Goal: Task Accomplishment & Management: Manage account settings

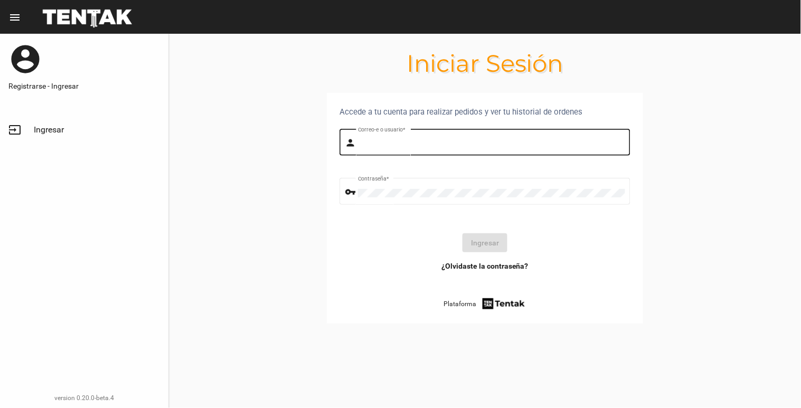
type input "[EMAIL_ADDRESS][DOMAIN_NAME]"
click at [500, 134] on div "[EMAIL_ADDRESS][DOMAIN_NAME] Correo-e o usuario *" at bounding box center [491, 141] width 267 height 29
click at [493, 234] on button "Ingresar" at bounding box center [485, 243] width 45 height 19
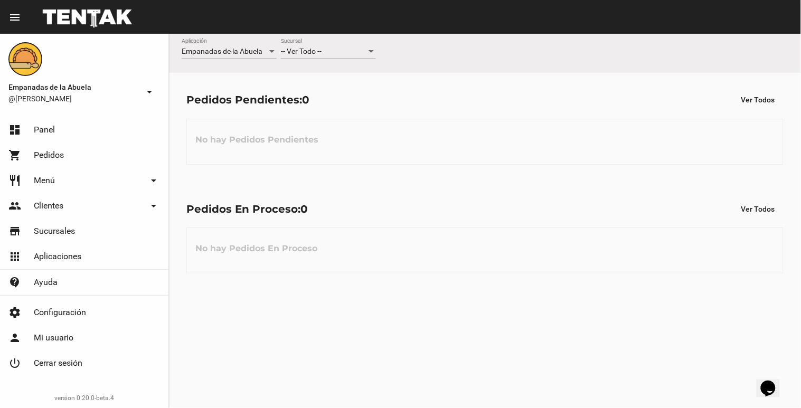
click at [371, 50] on div at bounding box center [372, 52] width 10 height 8
click at [351, 94] on span "Lomas de Zamora" at bounding box center [328, 96] width 95 height 22
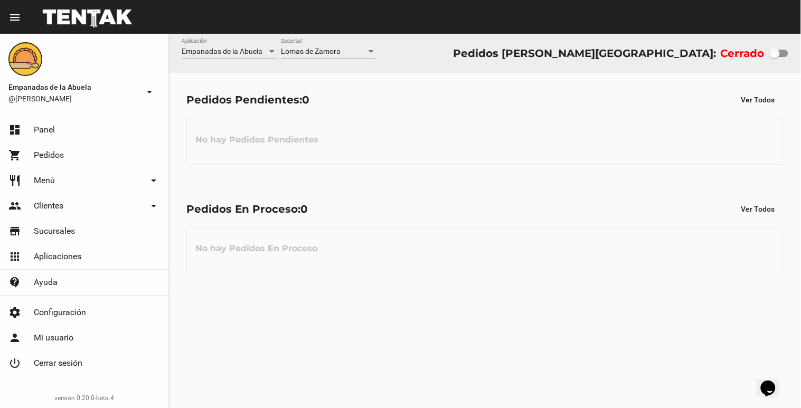
click at [776, 60] on div "Cerrado" at bounding box center [755, 53] width 68 height 17
click at [778, 58] on div at bounding box center [775, 53] width 11 height 11
click at [775, 58] on input "checkbox" at bounding box center [774, 57] width 1 height 1
click at [349, 55] on div "[PERSON_NAME] Sucursal" at bounding box center [328, 49] width 95 height 21
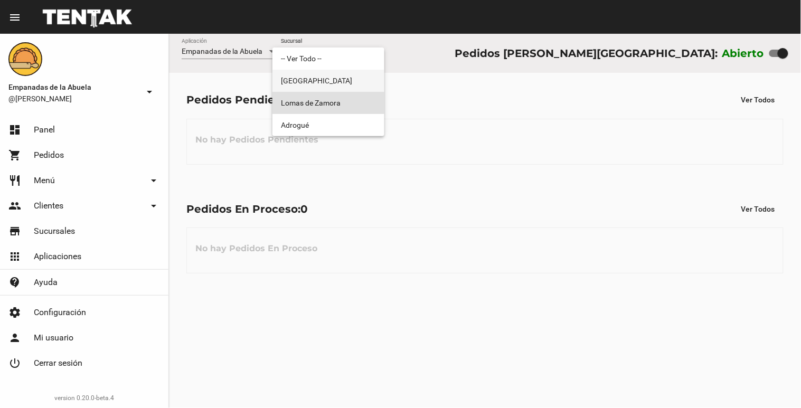
click at [340, 77] on span "[GEOGRAPHIC_DATA]" at bounding box center [328, 81] width 95 height 22
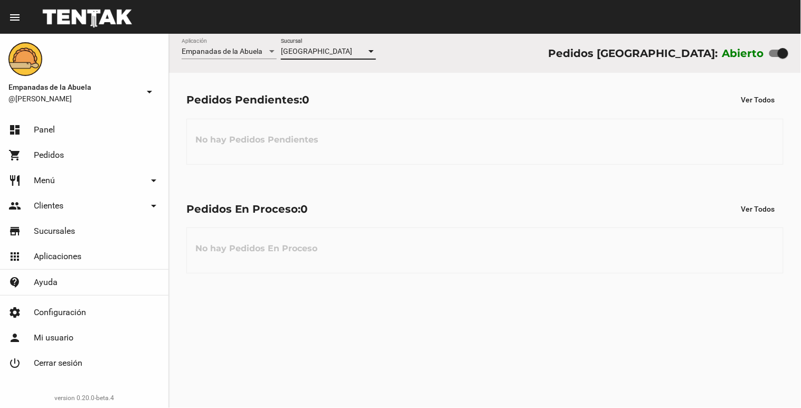
click at [347, 57] on div "Monte Grande Sucursal" at bounding box center [328, 49] width 95 height 21
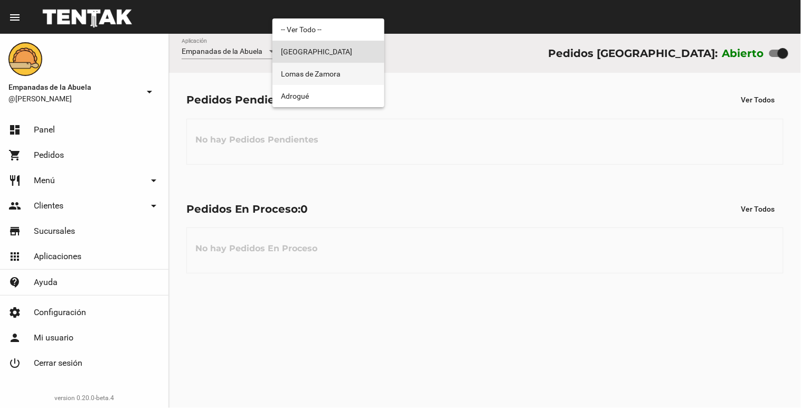
click at [342, 69] on span "Lomas de Zamora" at bounding box center [328, 74] width 95 height 22
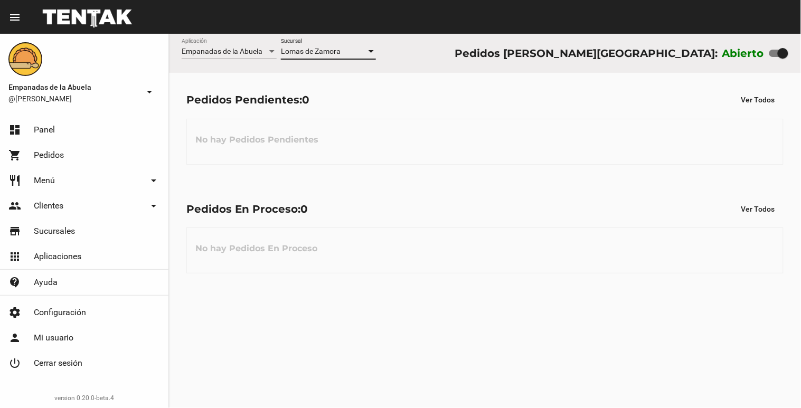
click at [287, 44] on div "[PERSON_NAME] Sucursal" at bounding box center [328, 49] width 95 height 21
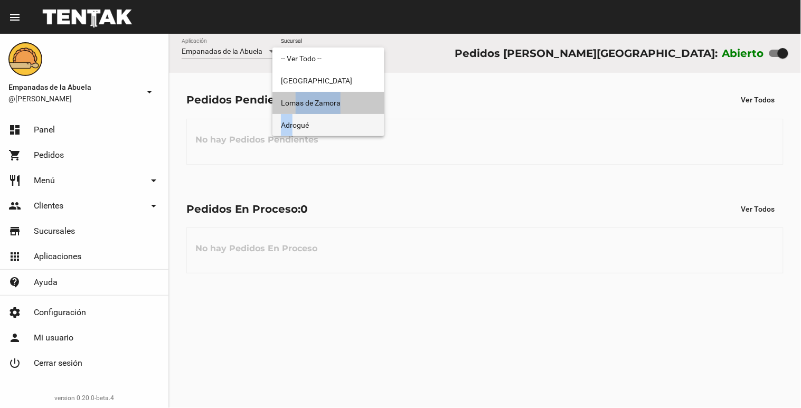
click at [294, 117] on div "-- Ver Todo -- [GEOGRAPHIC_DATA][PERSON_NAME] Adrogué" at bounding box center [329, 92] width 112 height 89
click at [294, 117] on span "Adrogué" at bounding box center [328, 125] width 95 height 22
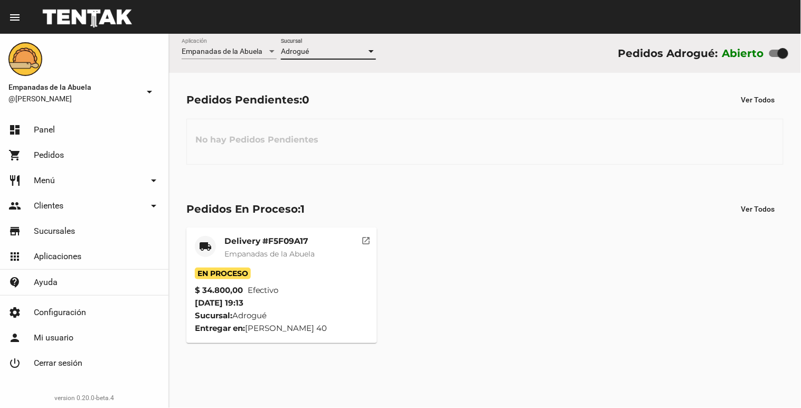
click at [300, 54] on span "Adrogué" at bounding box center [295, 51] width 28 height 8
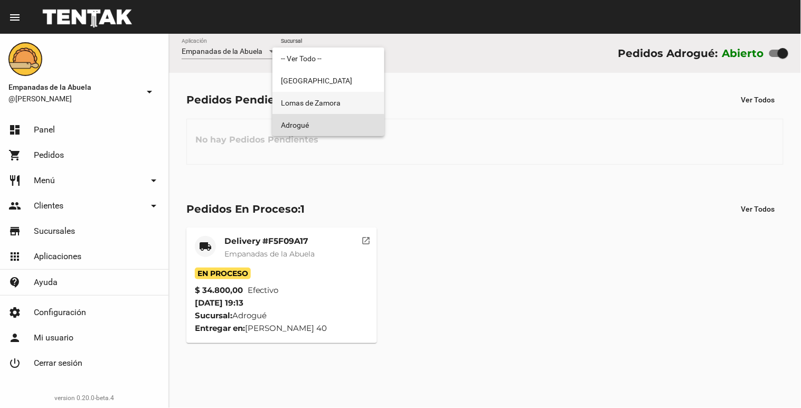
click at [297, 96] on span "Lomas de Zamora" at bounding box center [328, 103] width 95 height 22
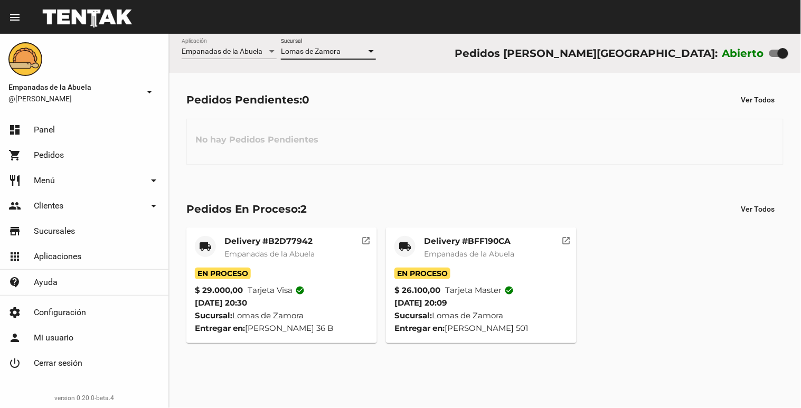
click at [335, 57] on div "[PERSON_NAME] Sucursal" at bounding box center [328, 49] width 95 height 21
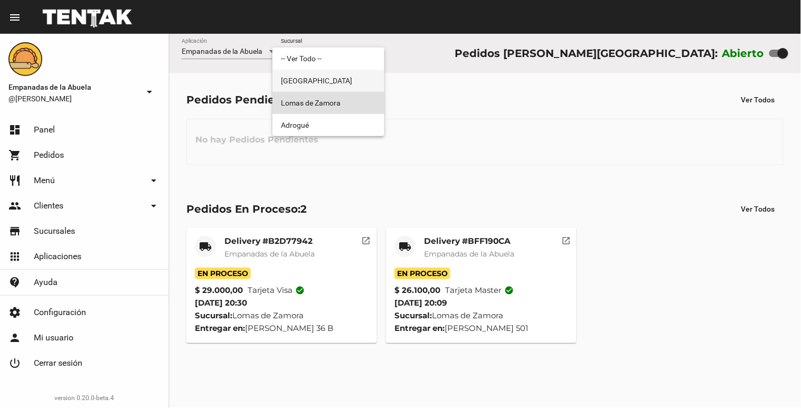
click at [333, 87] on span "[GEOGRAPHIC_DATA]" at bounding box center [328, 81] width 95 height 22
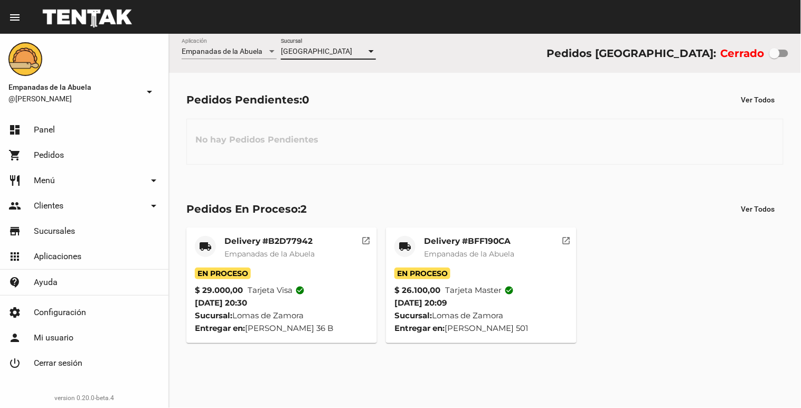
click at [345, 57] on div "Monte Grande Sucursal" at bounding box center [328, 49] width 95 height 21
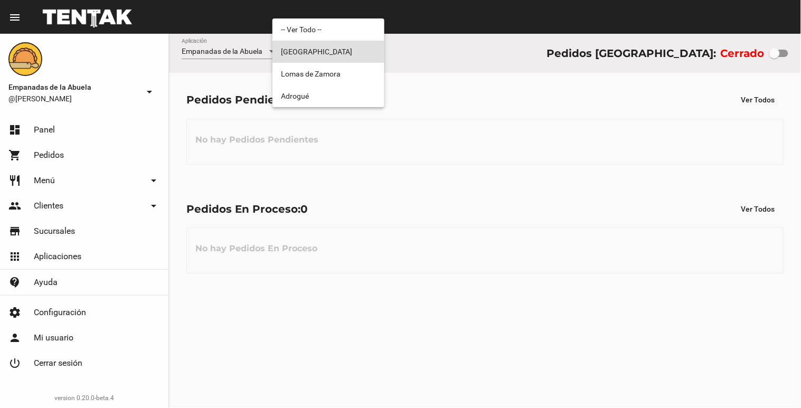
click at [506, 171] on div at bounding box center [400, 204] width 801 height 408
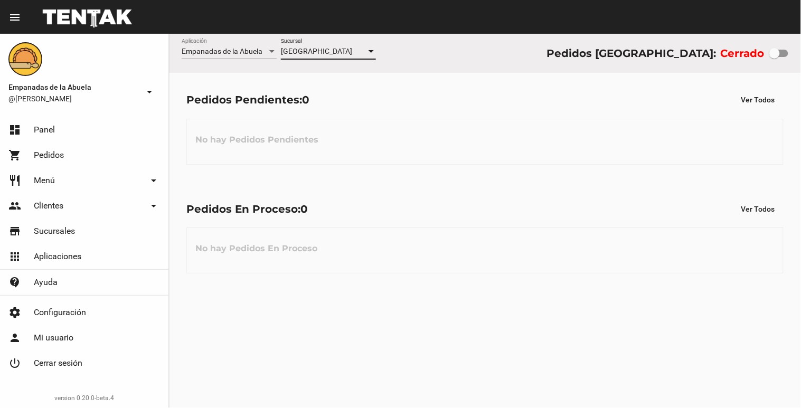
click at [370, 50] on div at bounding box center [371, 51] width 5 height 3
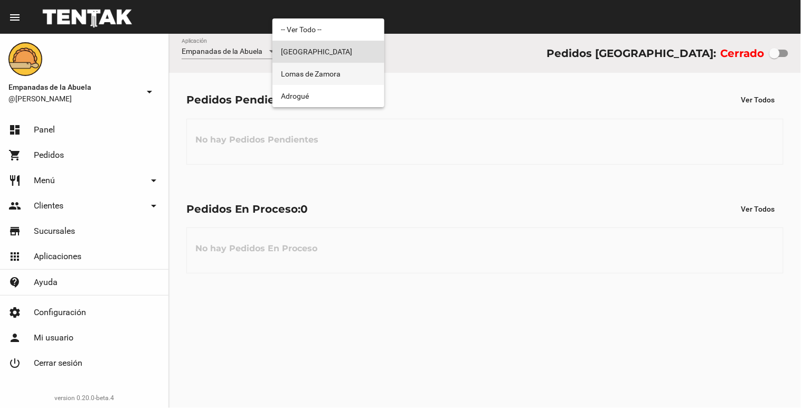
click at [359, 71] on span "Lomas de Zamora" at bounding box center [328, 74] width 95 height 22
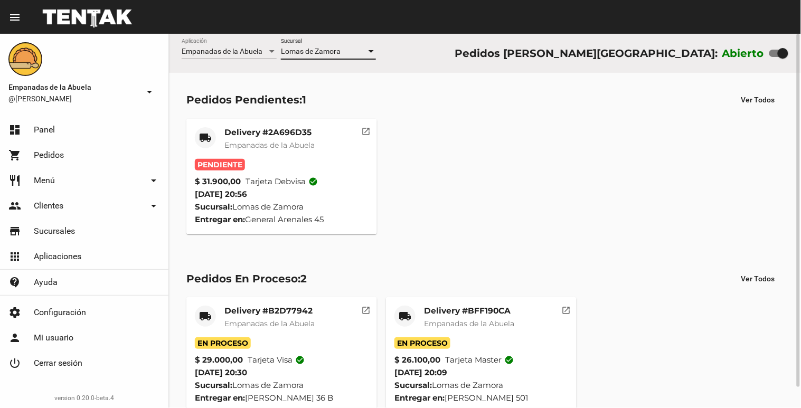
click at [291, 133] on mat-card-title "Delivery #2A696D35" at bounding box center [270, 132] width 90 height 11
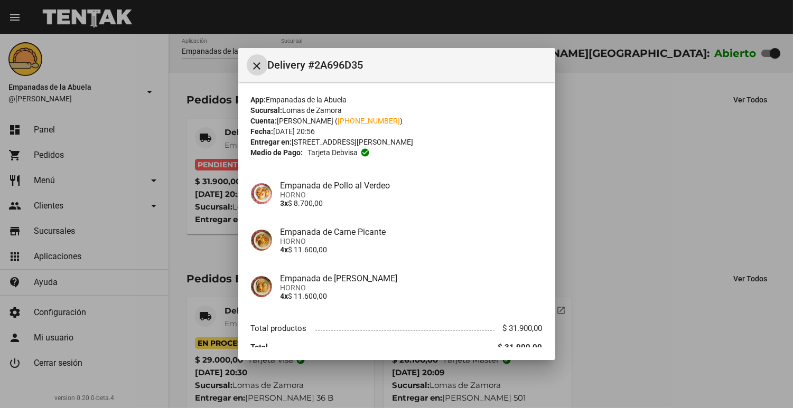
scroll to position [45, 0]
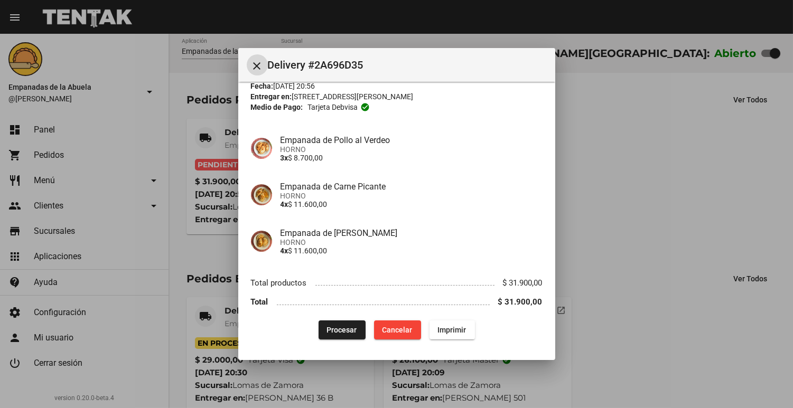
click at [465, 331] on button "Imprimir" at bounding box center [451, 330] width 45 height 19
click at [333, 333] on span "Procesar" at bounding box center [342, 330] width 30 height 8
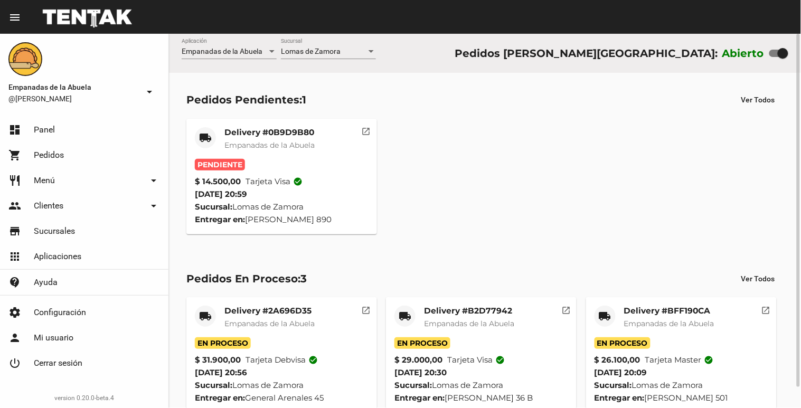
click at [283, 135] on mat-card-title "Delivery #0B9D9B80" at bounding box center [270, 132] width 90 height 11
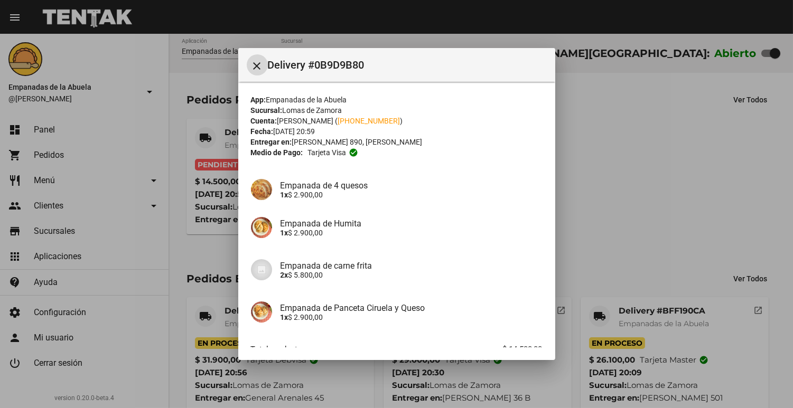
scroll to position [67, 0]
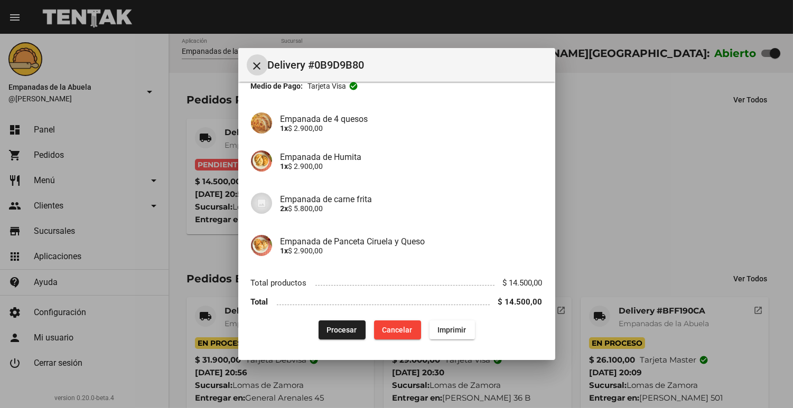
click at [325, 337] on button "Procesar" at bounding box center [342, 330] width 47 height 19
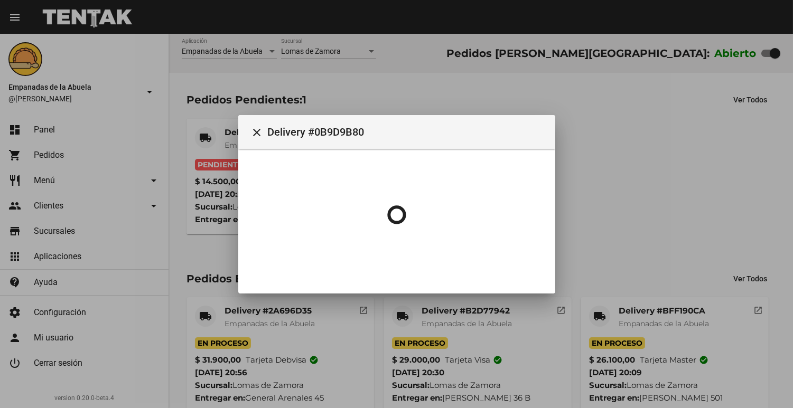
scroll to position [0, 0]
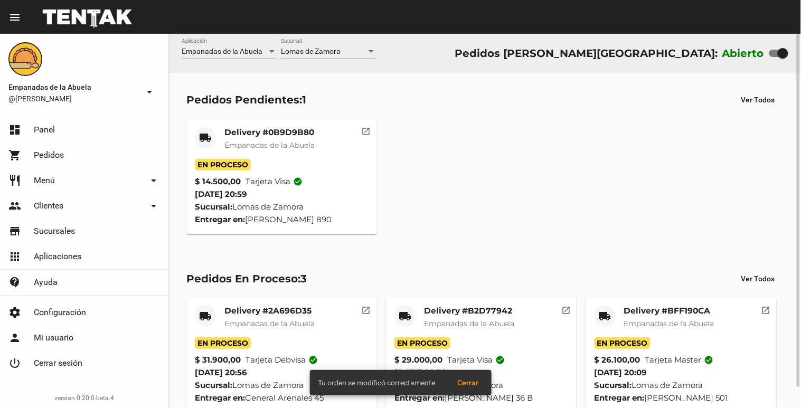
click at [244, 143] on span "Empanadas de la Abuela" at bounding box center [270, 146] width 90 height 10
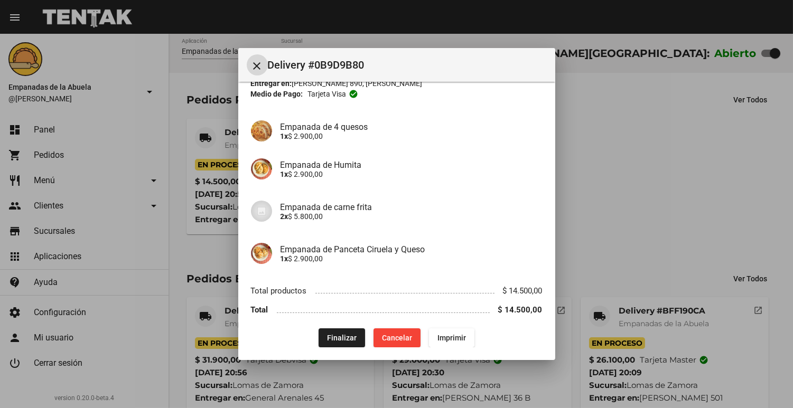
scroll to position [67, 0]
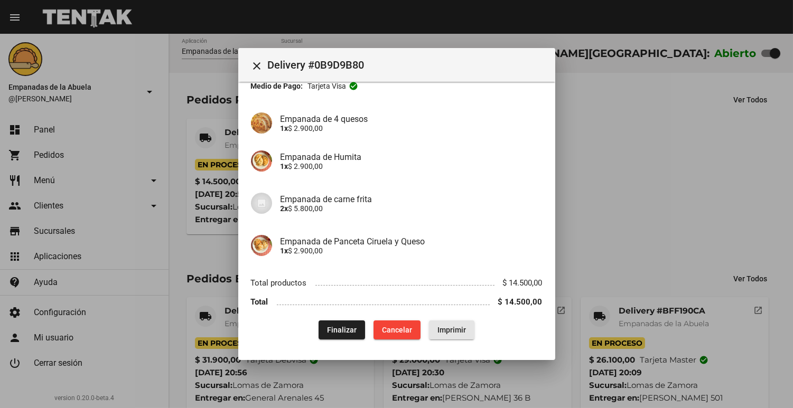
click at [456, 334] on button "Imprimir" at bounding box center [451, 330] width 45 height 19
click at [635, 188] on div at bounding box center [396, 204] width 793 height 408
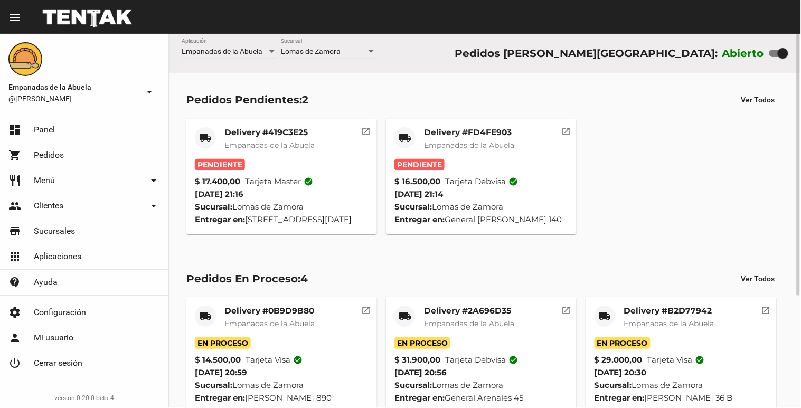
click at [480, 152] on div "Delivery #FD4FE903 Empanadas de la Abuela" at bounding box center [469, 143] width 90 height 32
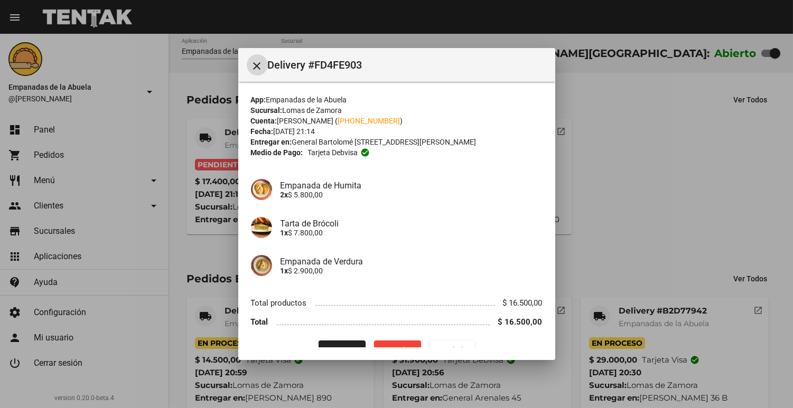
scroll to position [20, 0]
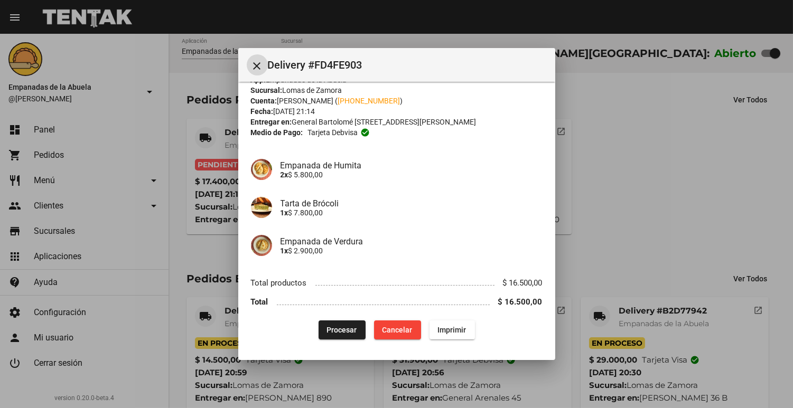
click at [322, 335] on button "Procesar" at bounding box center [342, 330] width 47 height 19
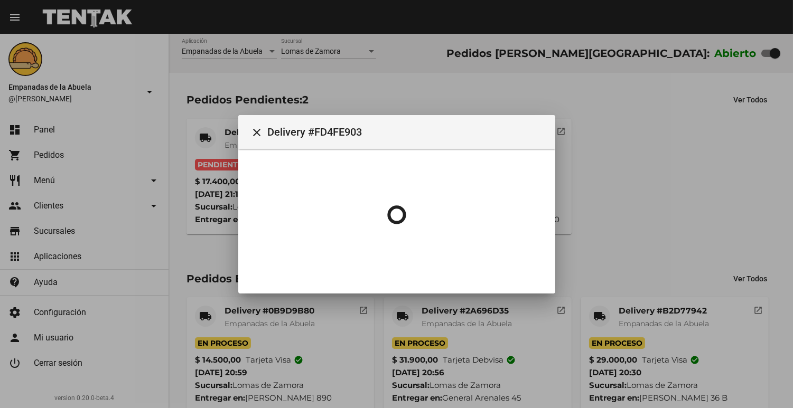
scroll to position [0, 0]
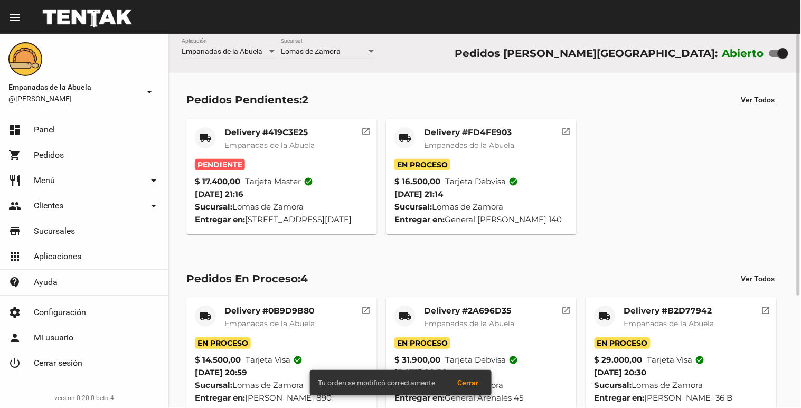
click at [491, 143] on span "Empanadas de la Abuela" at bounding box center [469, 146] width 90 height 10
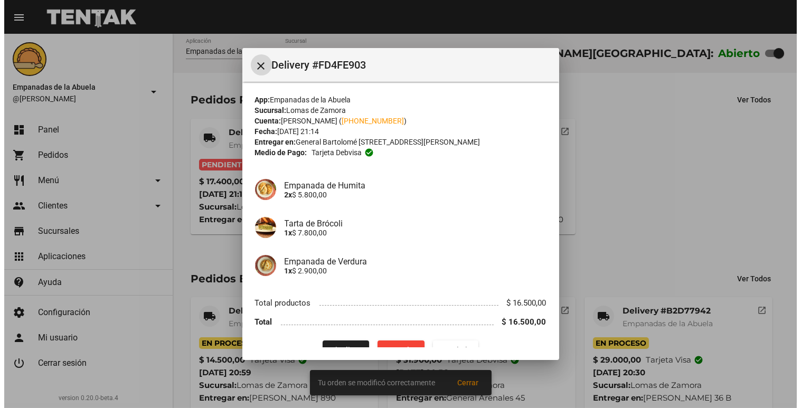
scroll to position [20, 0]
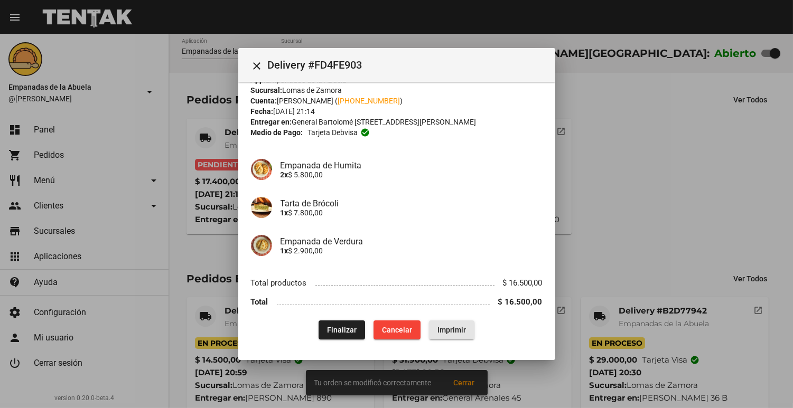
click at [429, 322] on button "Imprimir" at bounding box center [451, 330] width 45 height 19
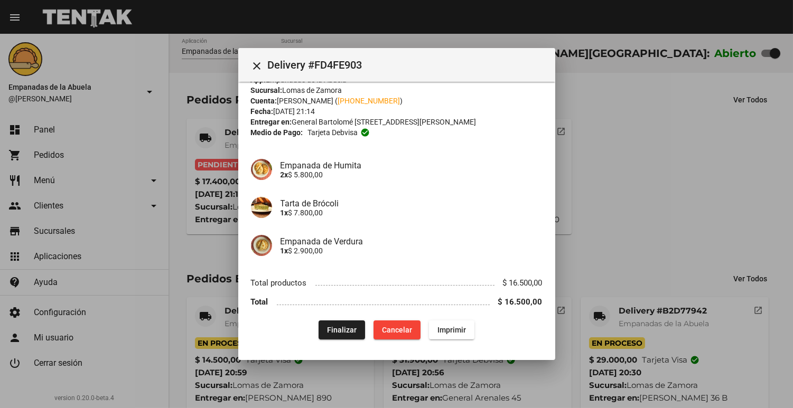
click at [162, 160] on div at bounding box center [396, 204] width 793 height 408
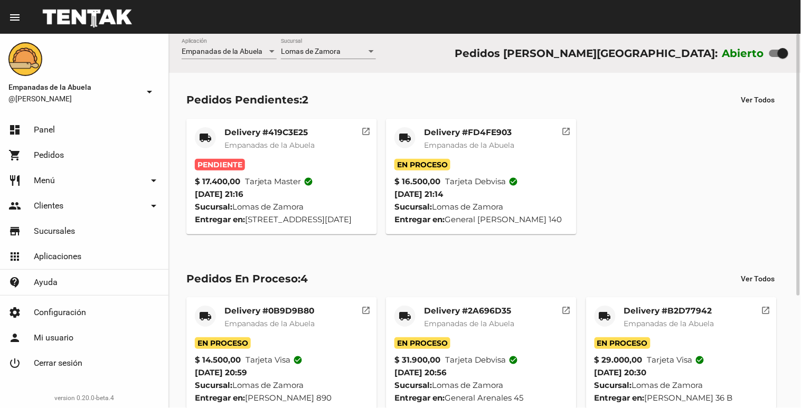
click at [254, 113] on div "Pedidos Pendientes: 2 Ver Todos local_shipping Delivery #419C3E25 Empanadas de …" at bounding box center [485, 162] width 632 height 179
click at [240, 147] on span "Empanadas de la Abuela" at bounding box center [270, 146] width 90 height 10
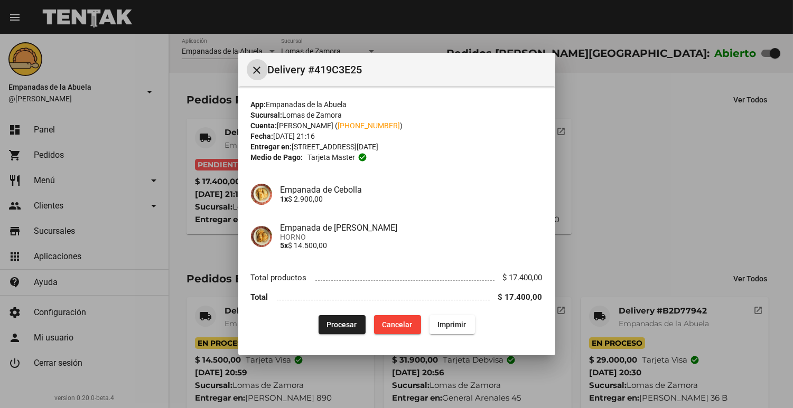
click at [329, 328] on span "Procesar" at bounding box center [342, 325] width 30 height 8
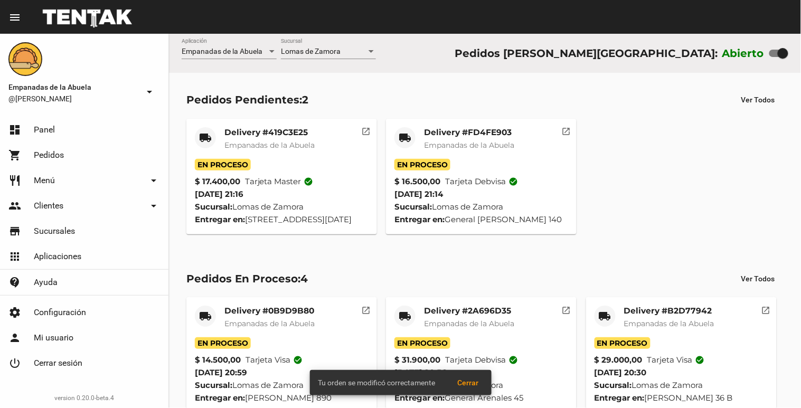
click at [274, 145] on span "Empanadas de la Abuela" at bounding box center [270, 146] width 90 height 10
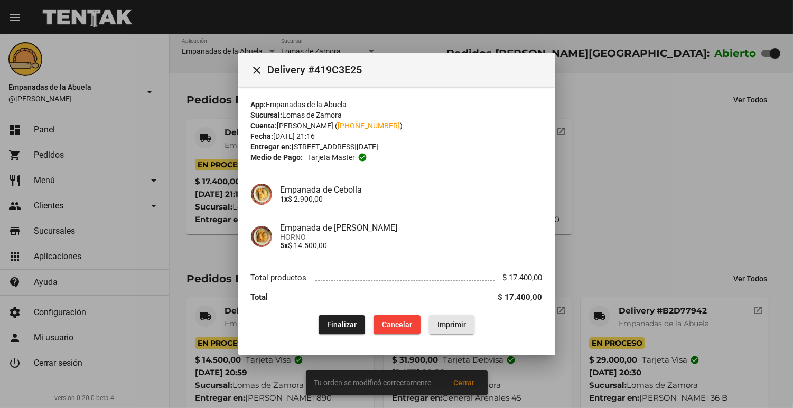
click at [455, 326] on span "Imprimir" at bounding box center [451, 325] width 29 height 8
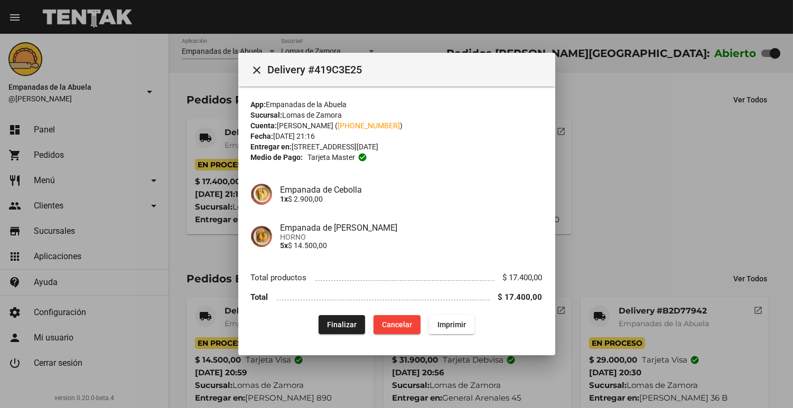
click at [645, 136] on div at bounding box center [396, 204] width 793 height 408
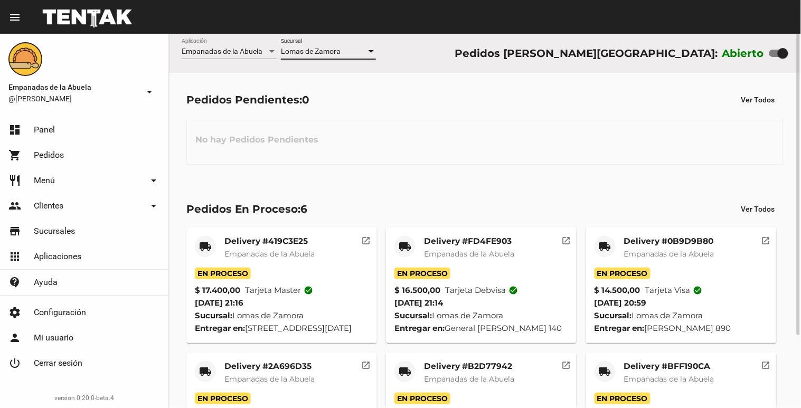
click at [360, 54] on div "Lomas de Zamora" at bounding box center [324, 52] width 86 height 8
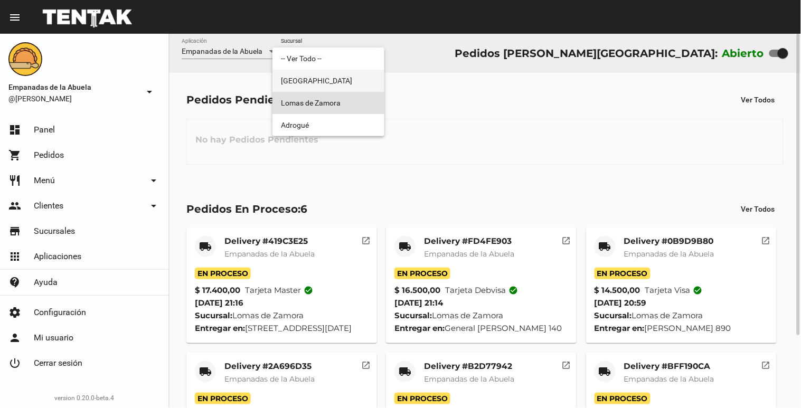
click at [337, 82] on span "[GEOGRAPHIC_DATA]" at bounding box center [328, 81] width 95 height 22
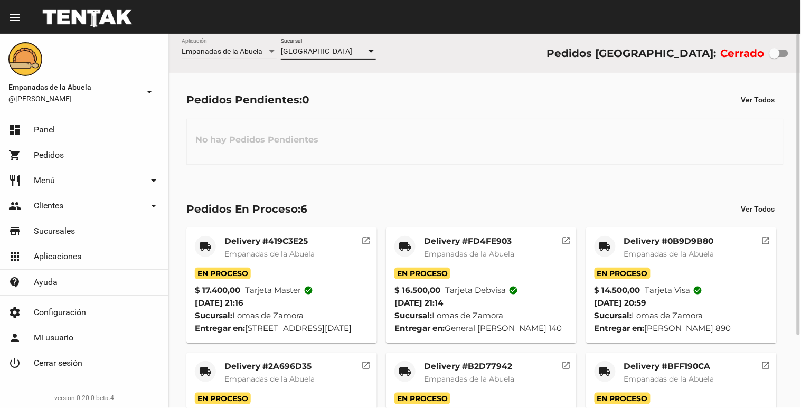
click at [347, 39] on div "Monte Grande Sucursal" at bounding box center [328, 49] width 95 height 21
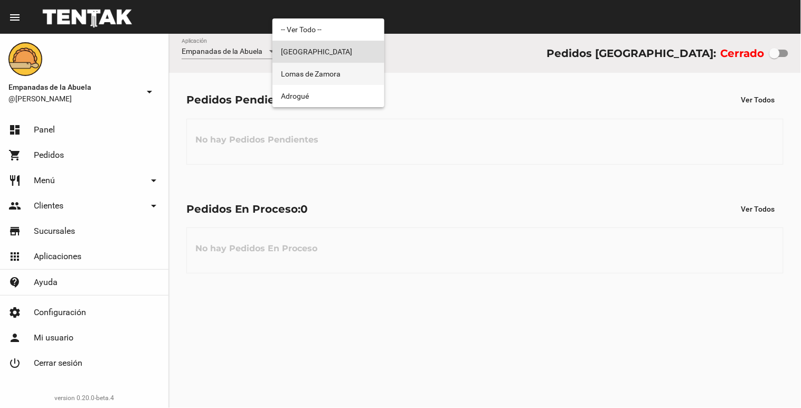
click at [333, 66] on span "Lomas de Zamora" at bounding box center [328, 74] width 95 height 22
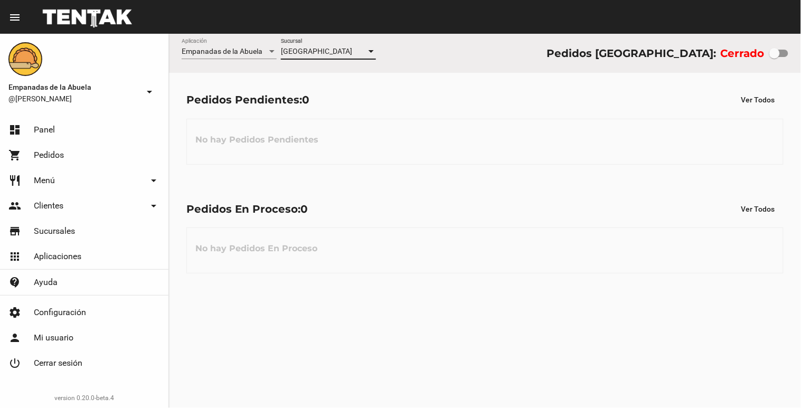
checkbox input "true"
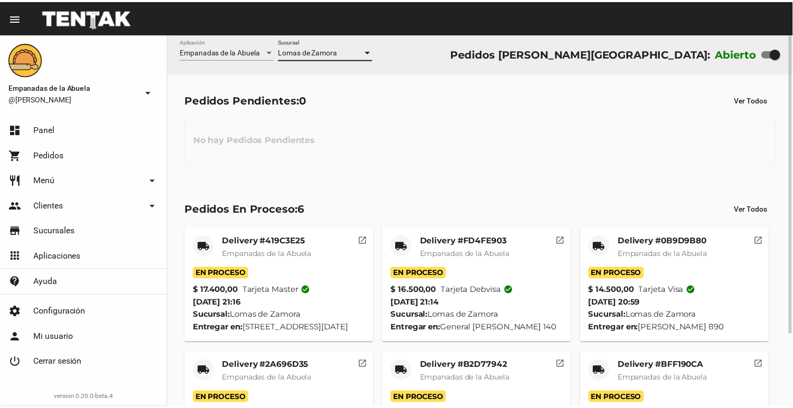
scroll to position [90, 0]
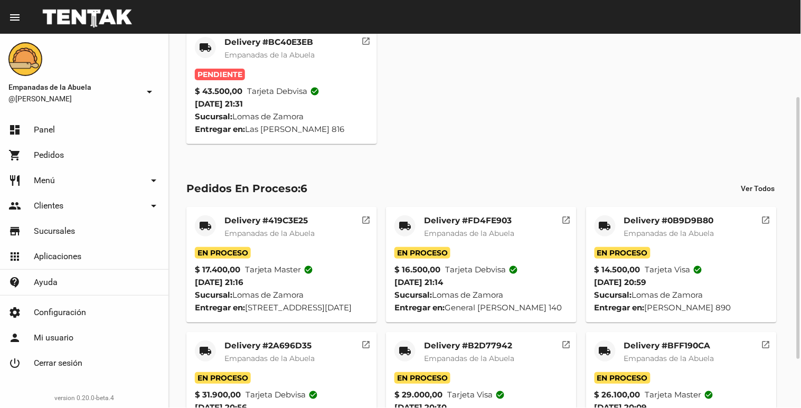
click at [298, 59] on mat-card-subtitle "Empanadas de la Abuela" at bounding box center [270, 55] width 90 height 11
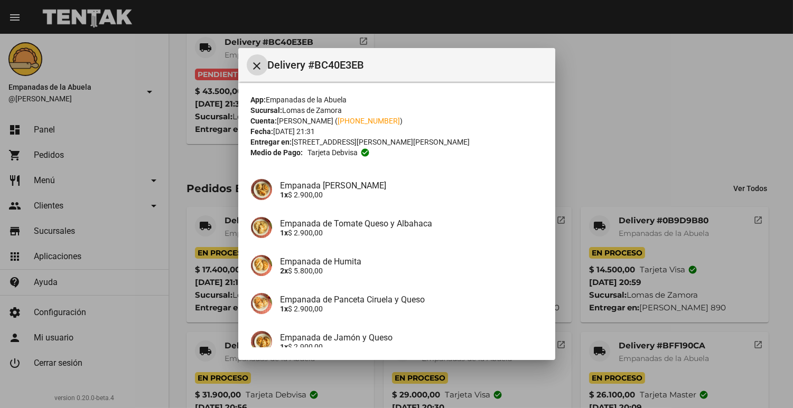
scroll to position [266, 0]
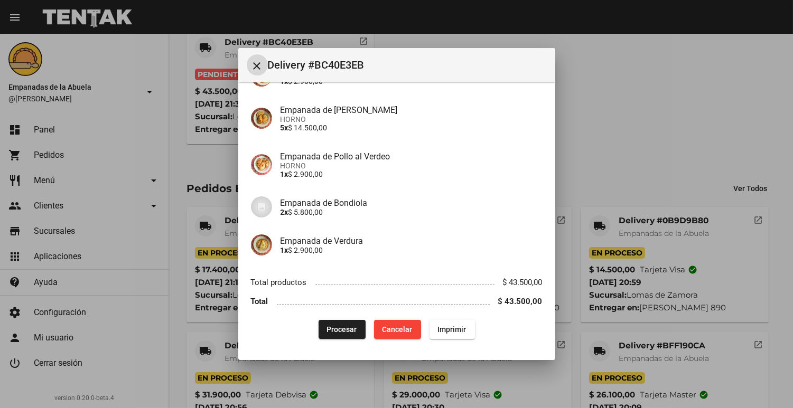
click at [327, 330] on span "Procesar" at bounding box center [342, 329] width 30 height 8
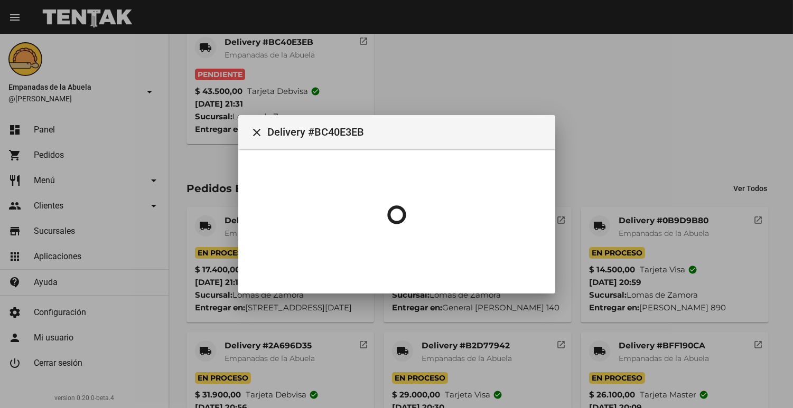
scroll to position [0, 0]
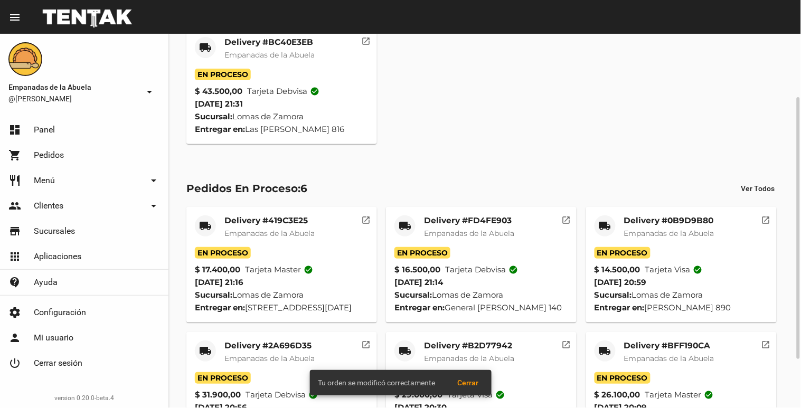
click at [266, 49] on div "Delivery #BC40E3EB Empanadas de la Abuela" at bounding box center [270, 53] width 90 height 32
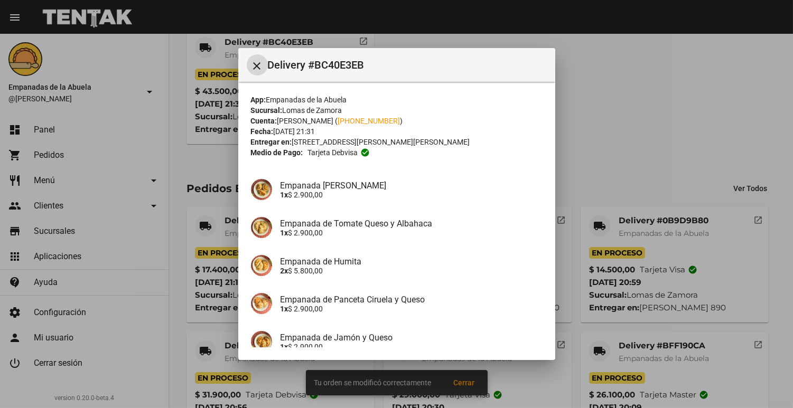
scroll to position [266, 0]
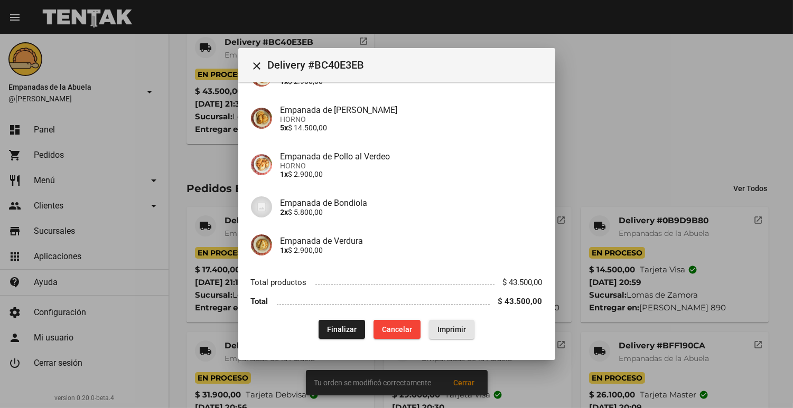
drag, startPoint x: 453, startPoint y: 325, endPoint x: 460, endPoint y: 323, distance: 7.0
click at [457, 325] on span "Imprimir" at bounding box center [451, 329] width 29 height 8
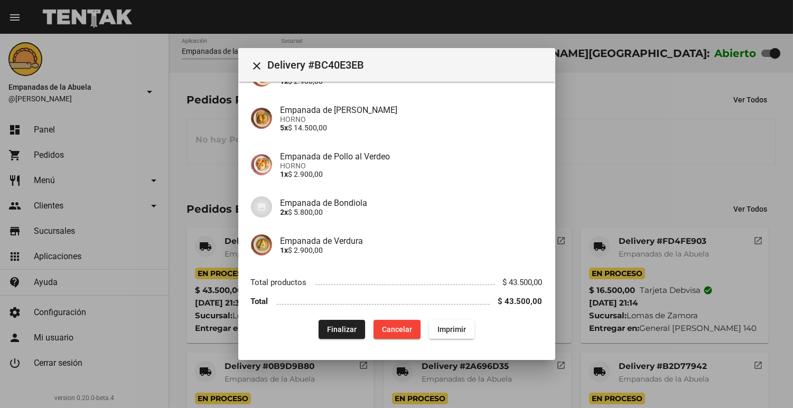
click at [535, 384] on div at bounding box center [396, 204] width 793 height 408
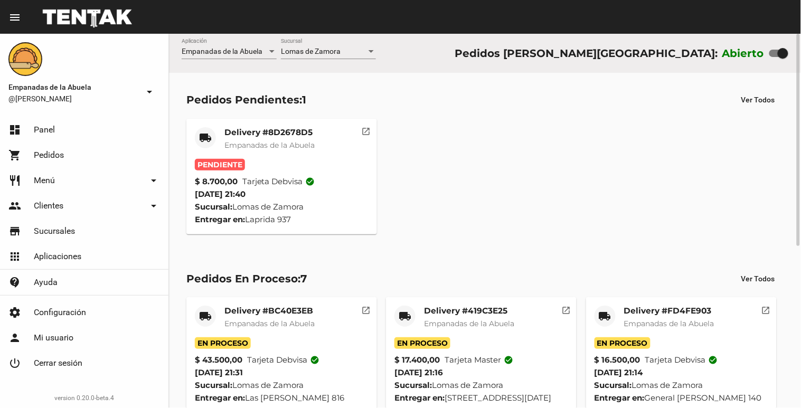
click at [312, 141] on span "Empanadas de la Abuela" at bounding box center [270, 146] width 90 height 10
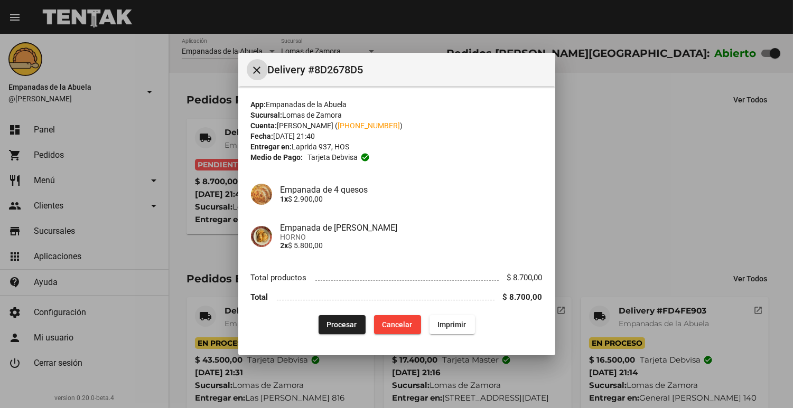
click at [332, 318] on button "Procesar" at bounding box center [342, 324] width 47 height 19
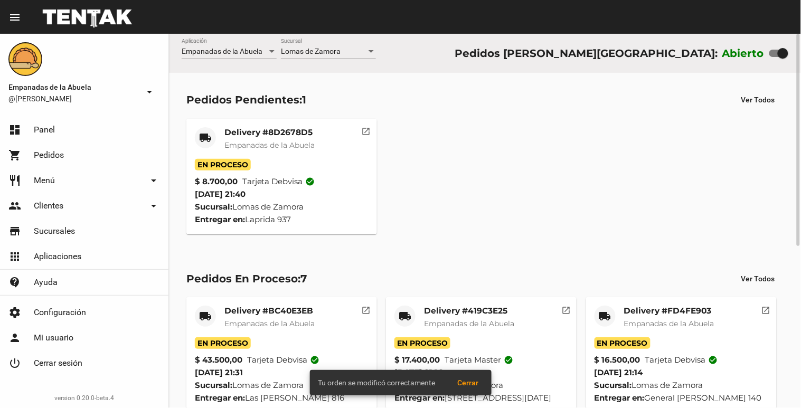
click at [259, 152] on div "Delivery #8D2678D5 Empanadas de la Abuela" at bounding box center [270, 143] width 90 height 32
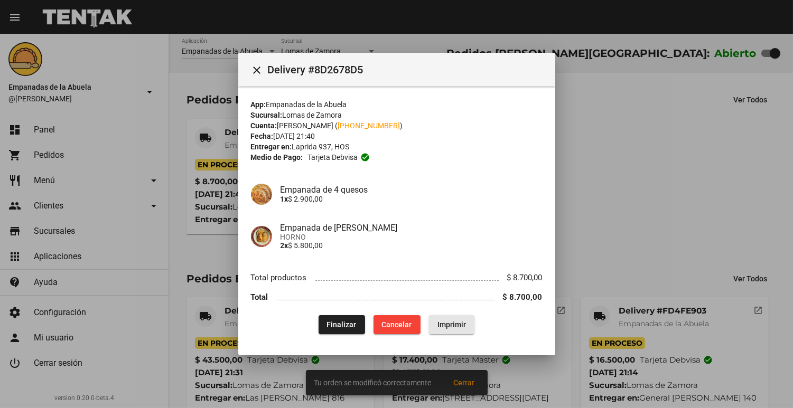
click at [460, 322] on span "Imprimir" at bounding box center [451, 325] width 29 height 8
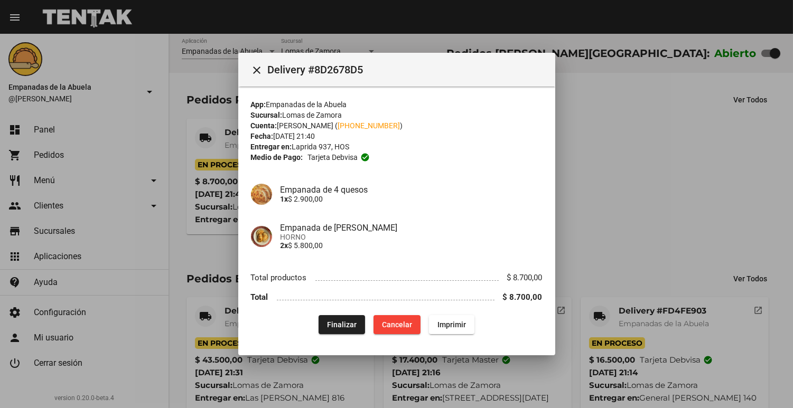
click at [698, 193] on div at bounding box center [396, 204] width 793 height 408
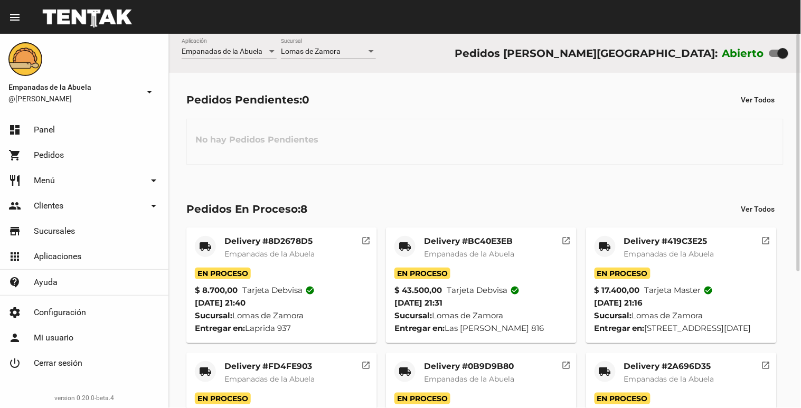
click at [303, 45] on div "[PERSON_NAME] Sucursal" at bounding box center [328, 49] width 95 height 21
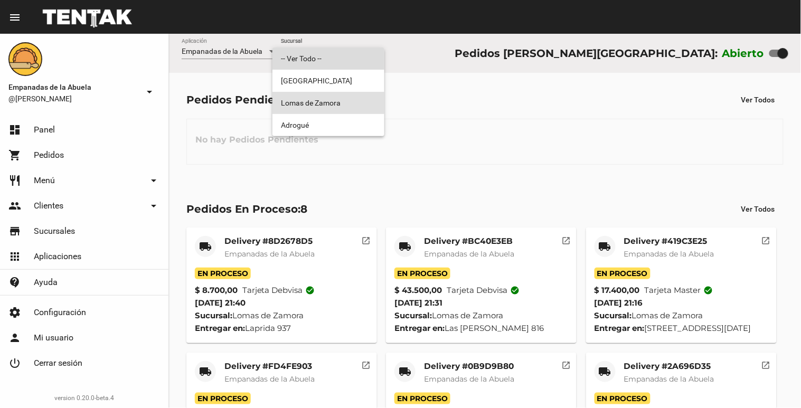
click at [297, 68] on span "-- Ver Todo --" at bounding box center [328, 59] width 95 height 22
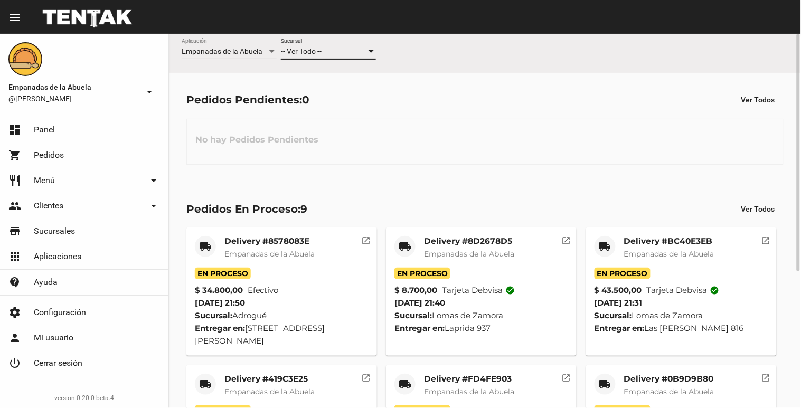
click at [308, 46] on div "-- Ver Todo -- Sucursal" at bounding box center [328, 49] width 95 height 21
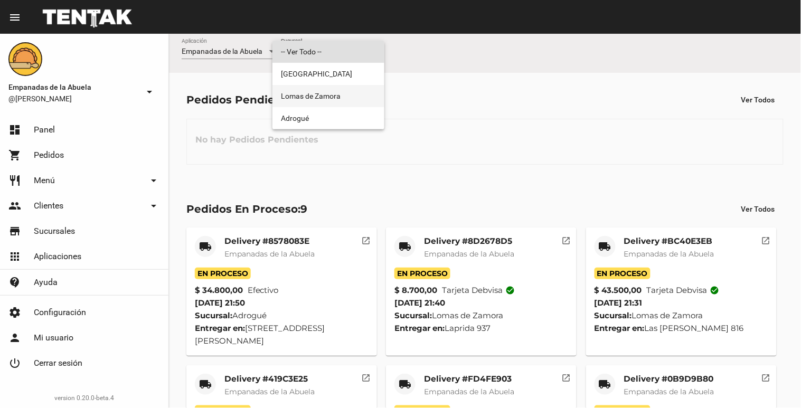
click at [300, 92] on span "Lomas de Zamora" at bounding box center [328, 96] width 95 height 22
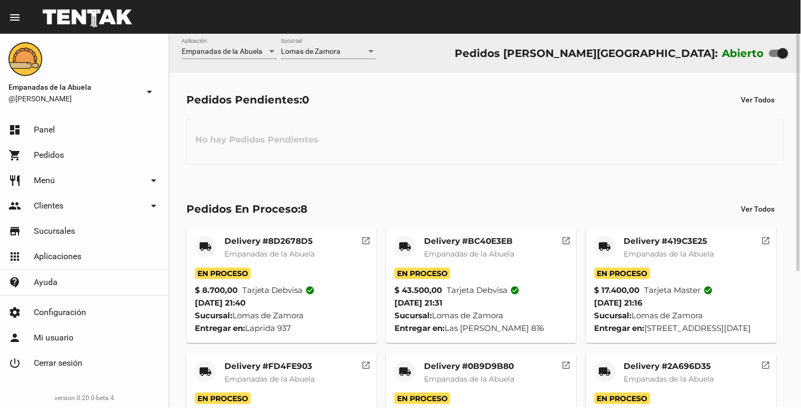
click at [321, 44] on div "[PERSON_NAME] Sucursal" at bounding box center [328, 49] width 95 height 21
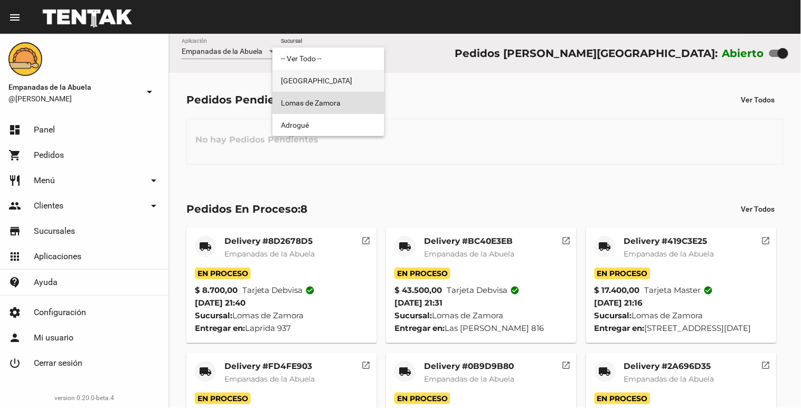
click at [319, 72] on span "[GEOGRAPHIC_DATA]" at bounding box center [328, 81] width 95 height 22
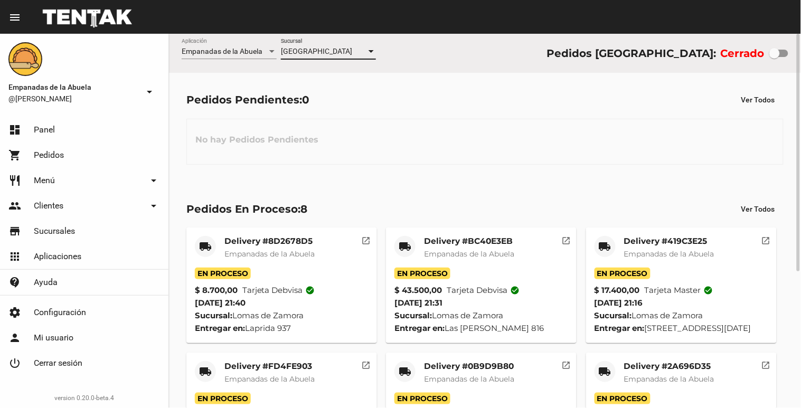
click at [331, 49] on div "[GEOGRAPHIC_DATA]" at bounding box center [324, 52] width 86 height 8
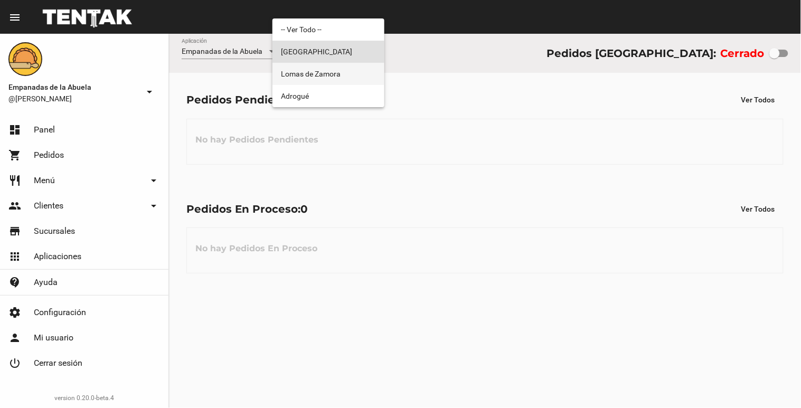
click at [359, 76] on span "Lomas de Zamora" at bounding box center [328, 74] width 95 height 22
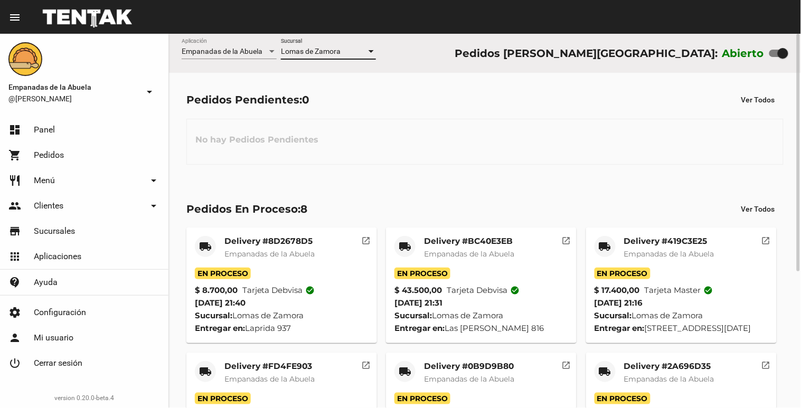
drag, startPoint x: 778, startPoint y: 52, endPoint x: 781, endPoint y: 59, distance: 7.4
click at [779, 54] on div at bounding box center [783, 53] width 11 height 11
click at [775, 57] on input "checkbox" at bounding box center [774, 57] width 1 height 1
click at [779, 54] on div at bounding box center [783, 53] width 11 height 11
click at [775, 57] on input "checkbox" at bounding box center [774, 57] width 1 height 1
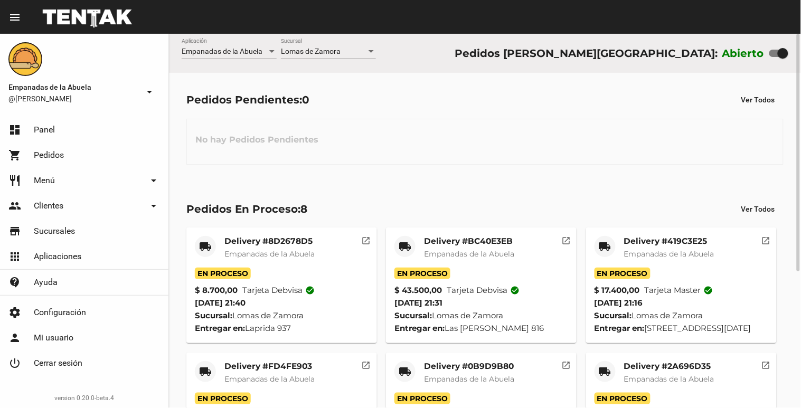
click at [773, 55] on div at bounding box center [779, 53] width 19 height 7
click at [774, 57] on input "checkbox" at bounding box center [774, 57] width 1 height 1
checkbox input "false"
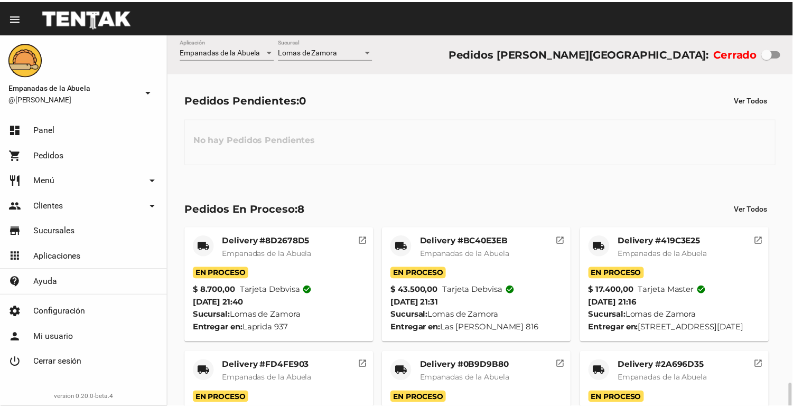
scroll to position [215, 0]
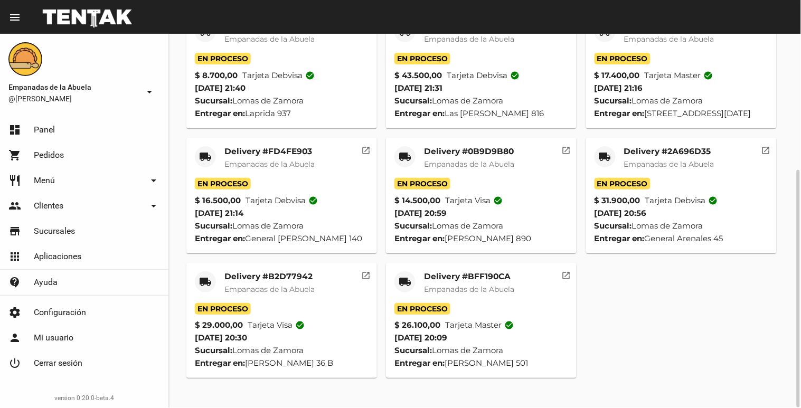
click at [479, 295] on mat-card-subtitle "Empanadas de la Abuela" at bounding box center [469, 289] width 90 height 11
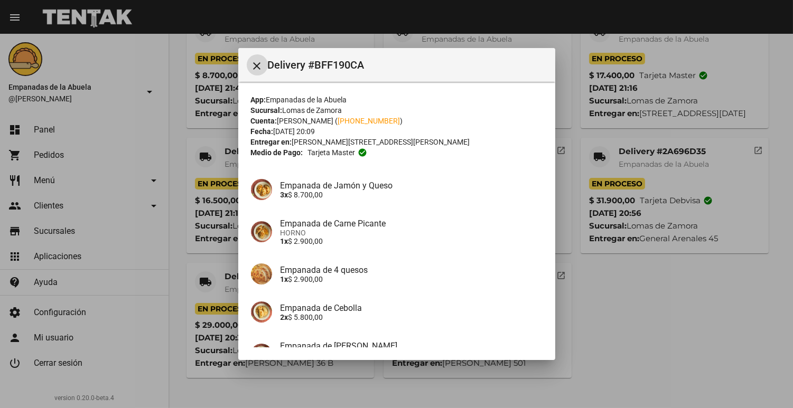
scroll to position [114, 0]
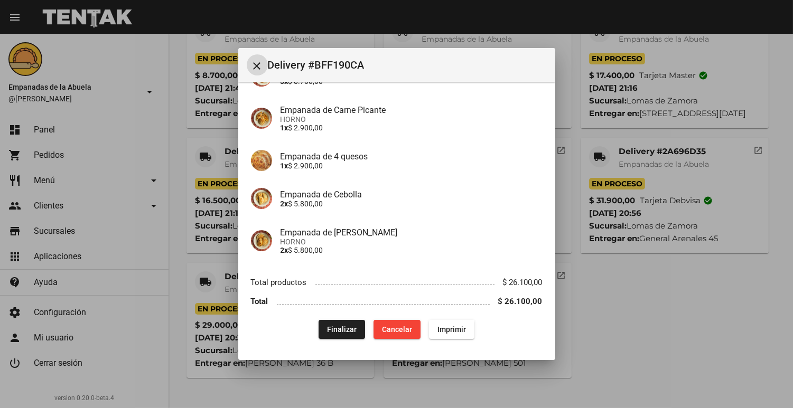
click at [321, 328] on button "Finalizar" at bounding box center [342, 329] width 46 height 19
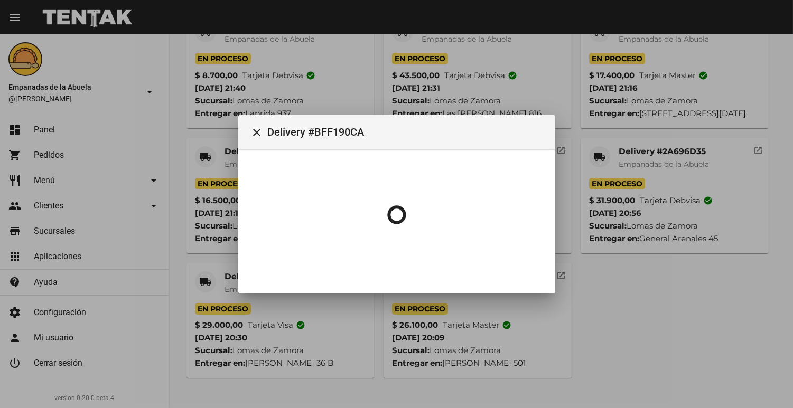
scroll to position [0, 0]
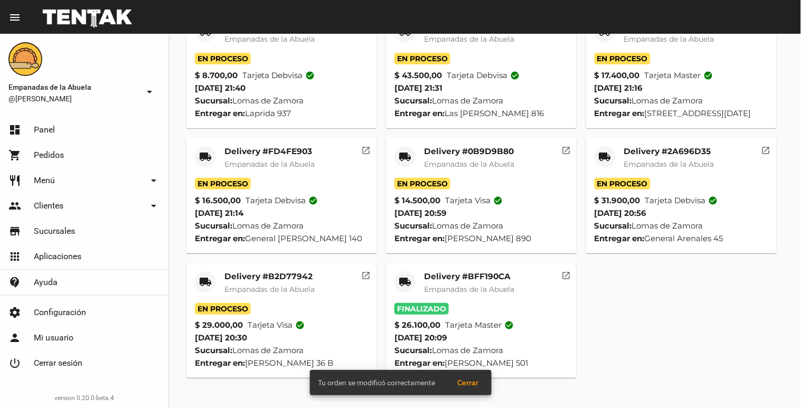
click at [212, 303] on mat-card-header "local_shipping Delivery #B2D77942 Empanadas de [GEOGRAPHIC_DATA]" at bounding box center [282, 288] width 174 height 32
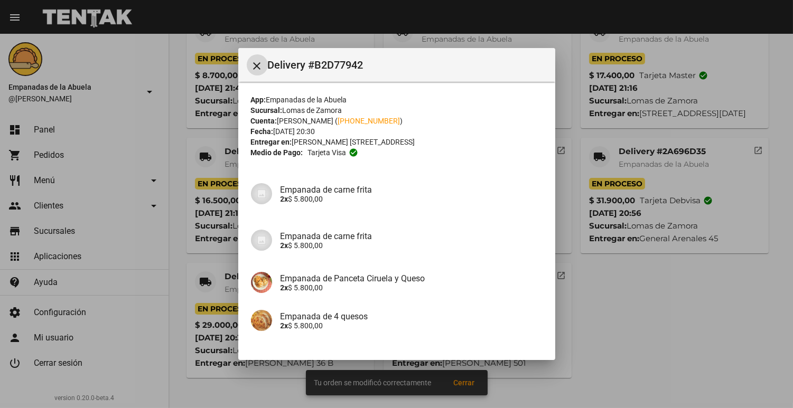
scroll to position [114, 0]
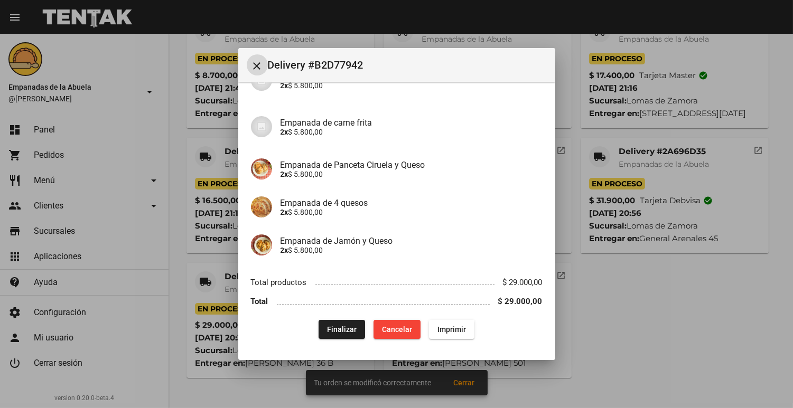
click at [320, 320] on button "Finalizar" at bounding box center [342, 329] width 46 height 19
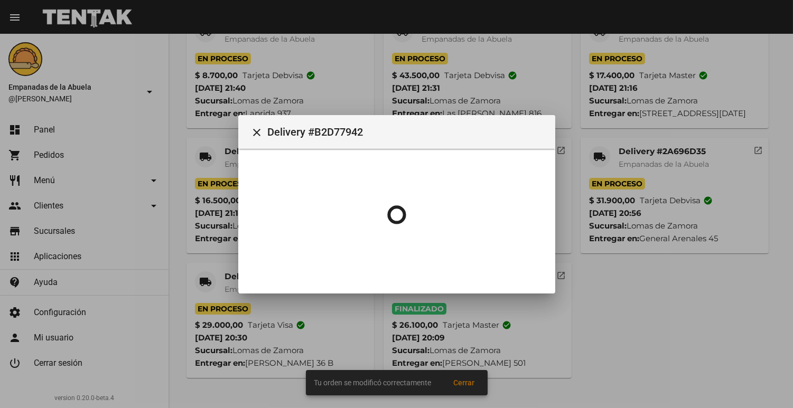
scroll to position [0, 0]
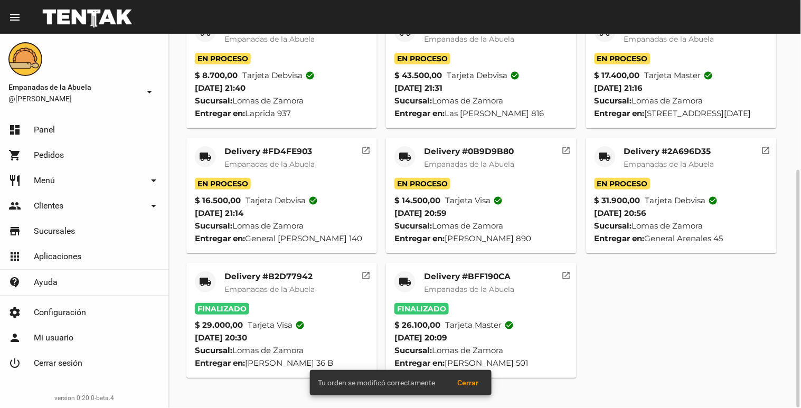
click at [603, 163] on mat-icon "local_shipping" at bounding box center [605, 157] width 13 height 13
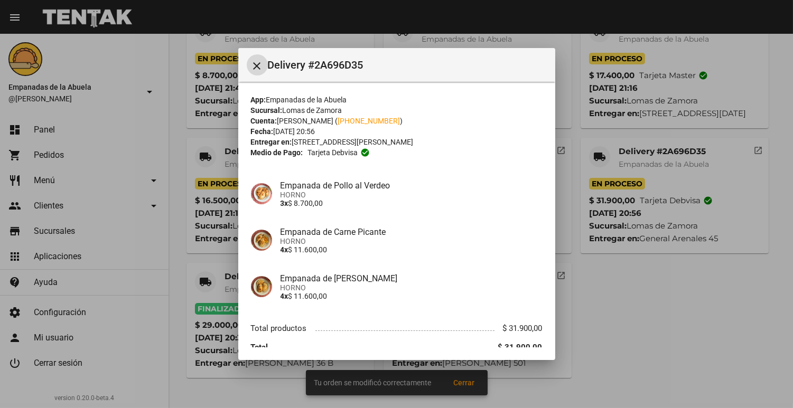
scroll to position [45, 0]
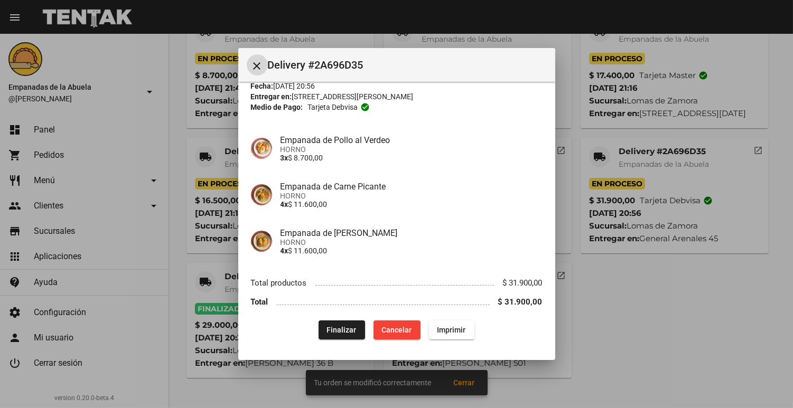
click at [319, 326] on button "Finalizar" at bounding box center [342, 330] width 46 height 19
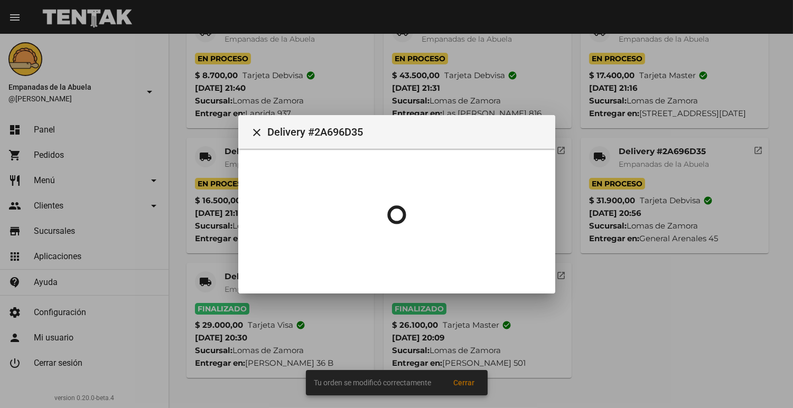
scroll to position [0, 0]
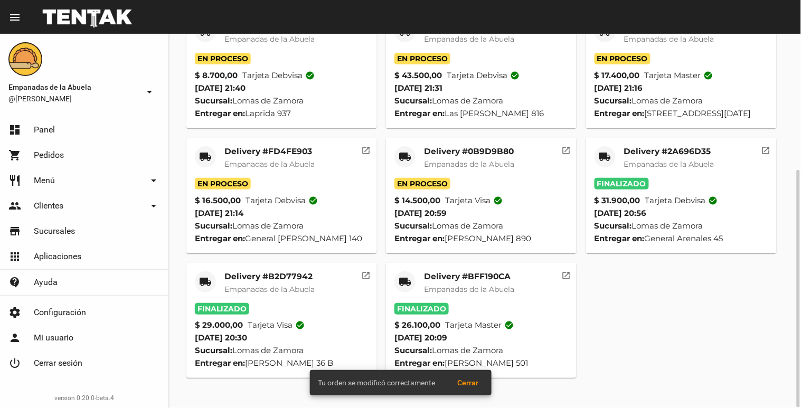
click at [414, 166] on div "local_shipping" at bounding box center [405, 156] width 21 height 21
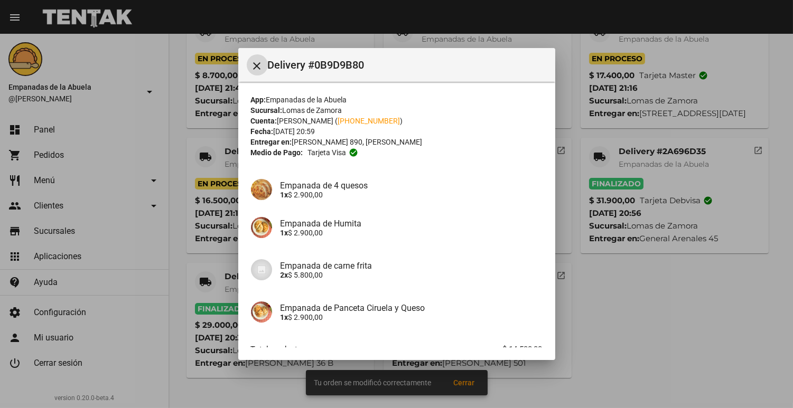
scroll to position [67, 0]
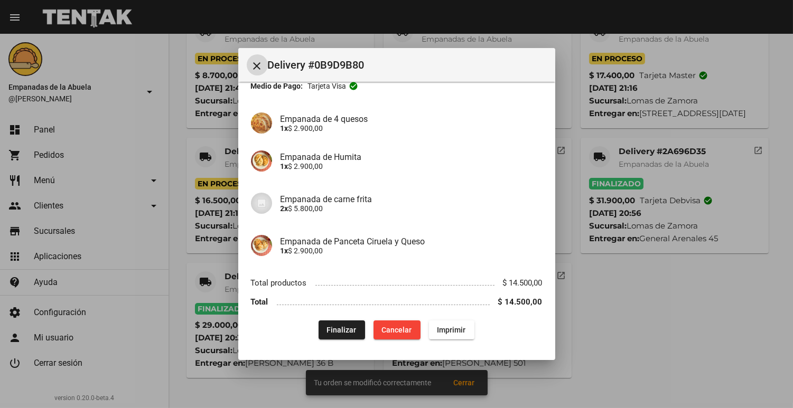
click at [313, 333] on div "Finalizar Cancelar Imprimir" at bounding box center [397, 330] width 292 height 19
click at [319, 333] on button "Finalizar" at bounding box center [342, 330] width 46 height 19
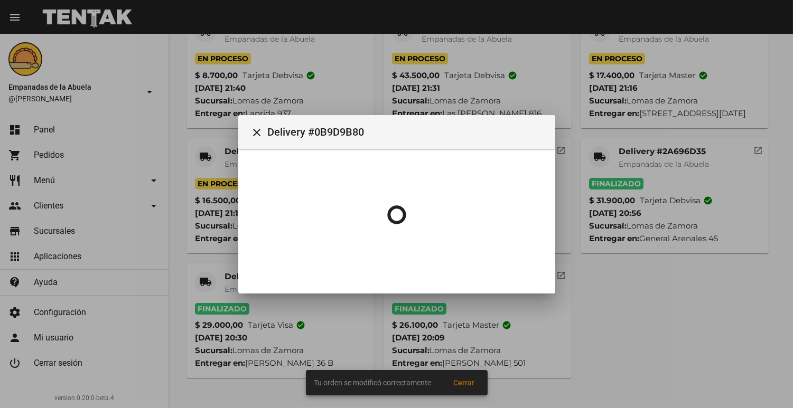
scroll to position [0, 0]
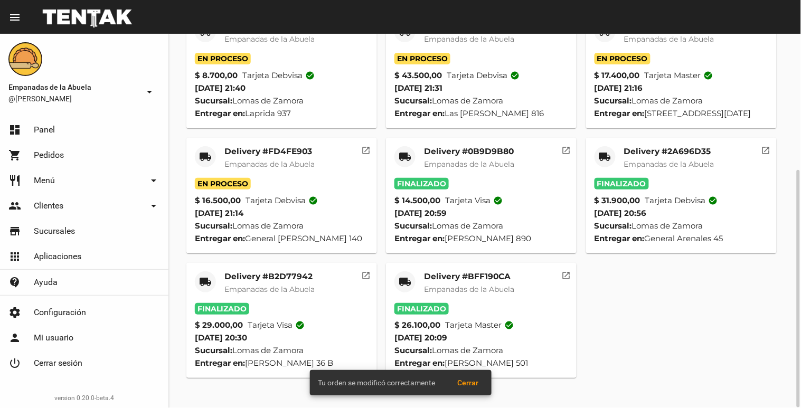
click at [206, 163] on mat-icon "local_shipping" at bounding box center [205, 157] width 13 height 13
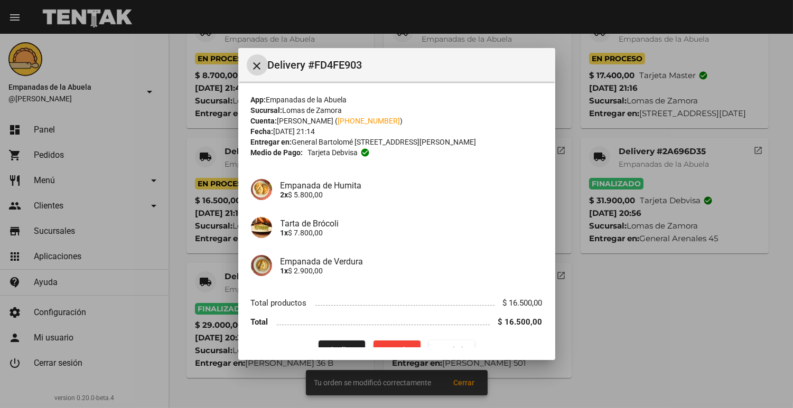
scroll to position [20, 0]
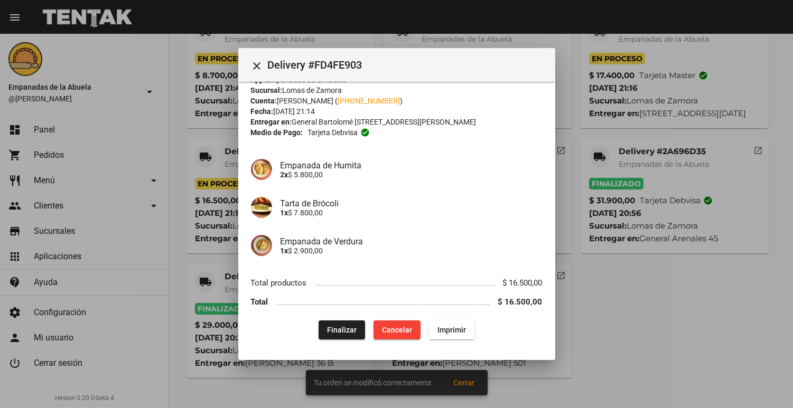
click at [315, 321] on div "App: Empanadas de la Abuela Sucursal: [PERSON_NAME] Cuenta: [PERSON_NAME] ( [PH…" at bounding box center [397, 206] width 292 height 265
click at [319, 323] on button "Finalizar" at bounding box center [342, 330] width 46 height 19
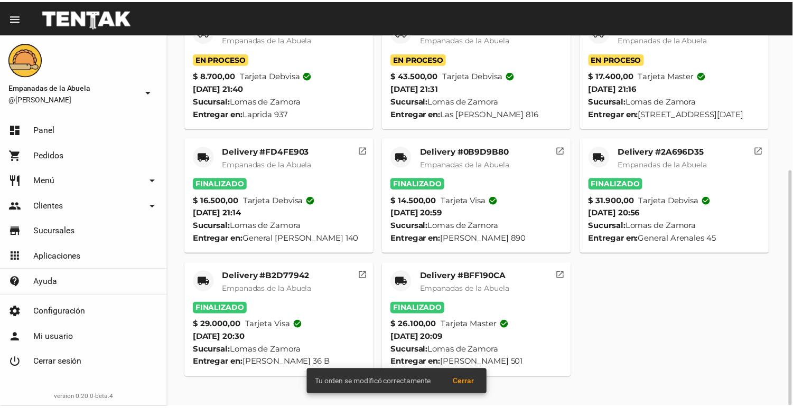
scroll to position [0, 0]
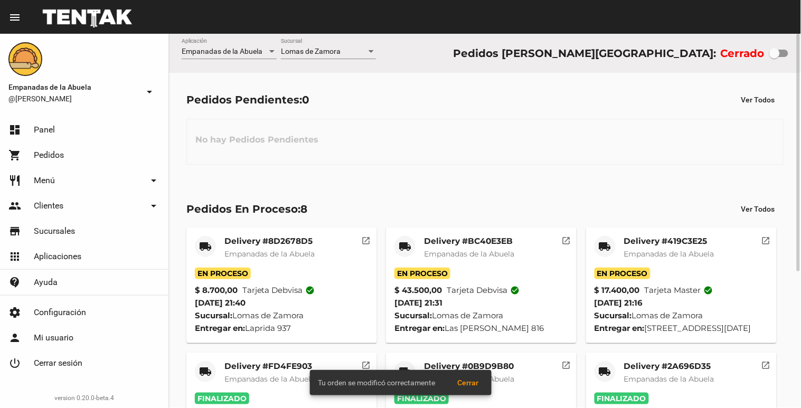
click at [612, 249] on mat-icon "local_shipping" at bounding box center [605, 246] width 13 height 13
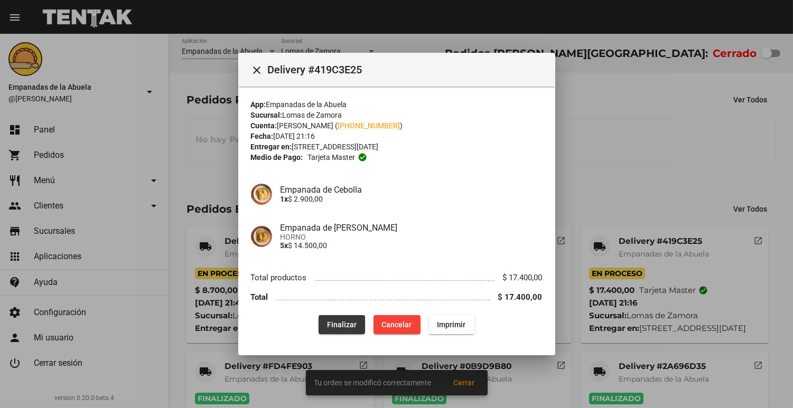
click at [323, 332] on button "Finalizar" at bounding box center [342, 324] width 46 height 19
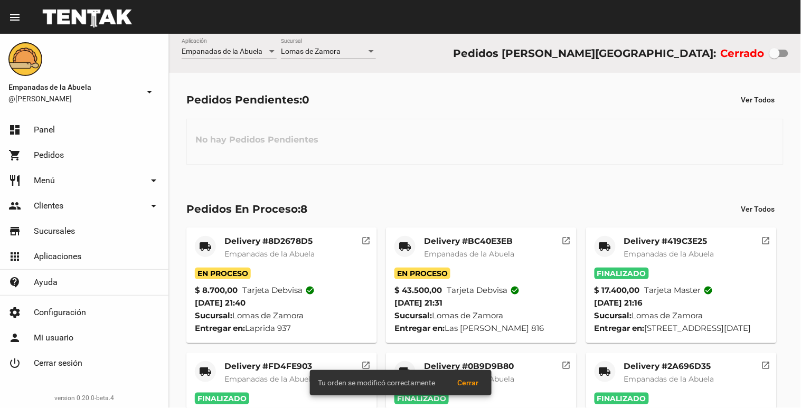
click at [422, 255] on mat-card-header "local_shipping Delivery #BC40E3EB Empanadas de [GEOGRAPHIC_DATA]" at bounding box center [482, 252] width 174 height 32
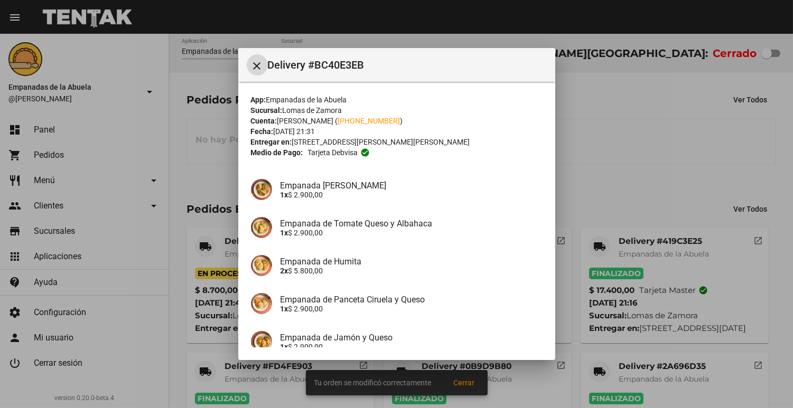
scroll to position [266, 0]
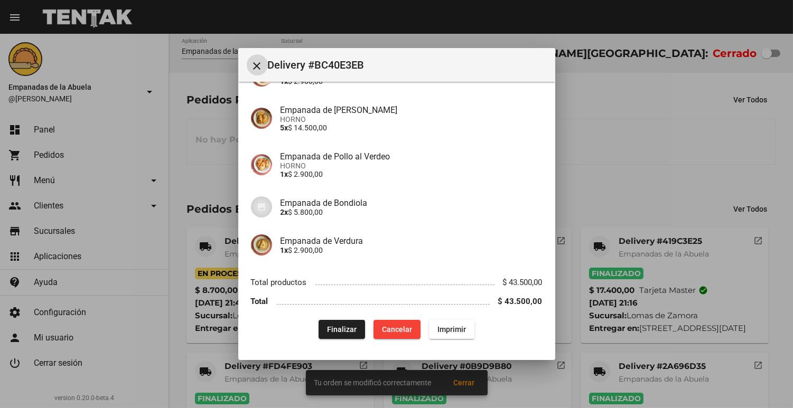
click at [320, 330] on button "Finalizar" at bounding box center [342, 329] width 46 height 19
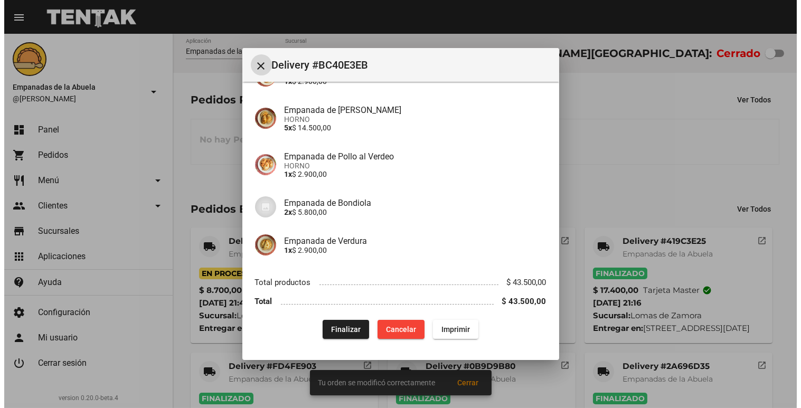
scroll to position [0, 0]
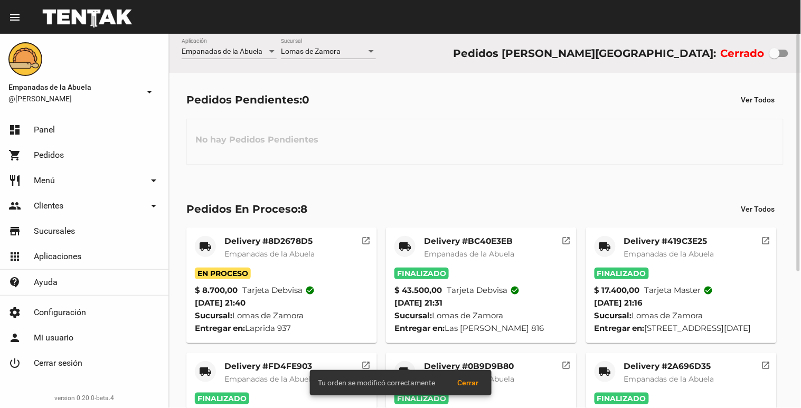
click at [218, 261] on mat-card-header "local_shipping Delivery #8D2678D5 Empanadas de [GEOGRAPHIC_DATA]" at bounding box center [282, 252] width 174 height 32
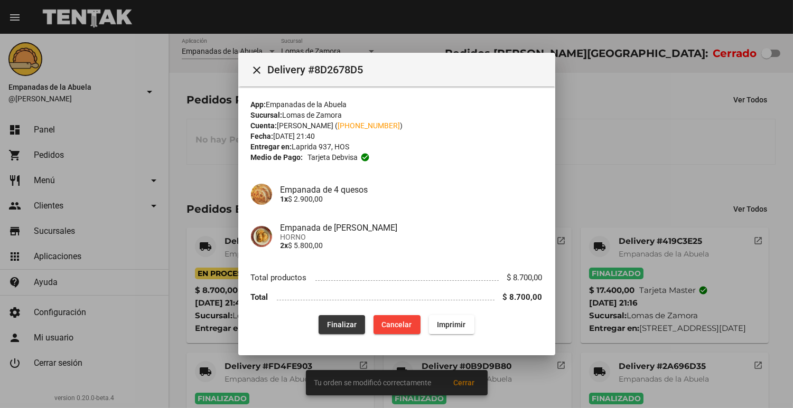
click at [320, 333] on button "Finalizar" at bounding box center [342, 324] width 46 height 19
